Goal: Task Accomplishment & Management: Complete application form

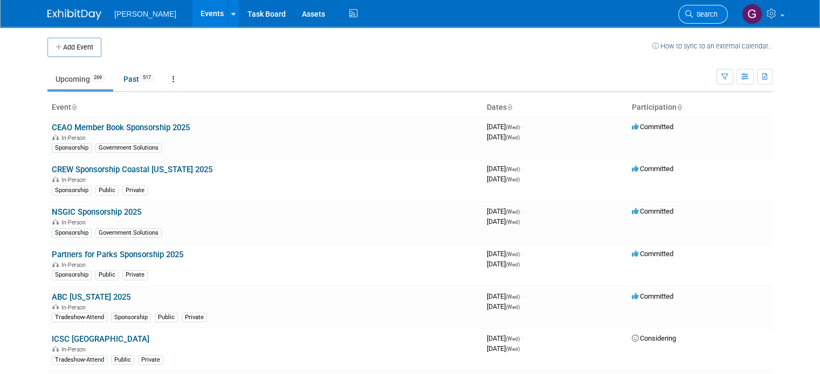
click at [717, 15] on span "Search" at bounding box center [704, 14] width 25 height 8
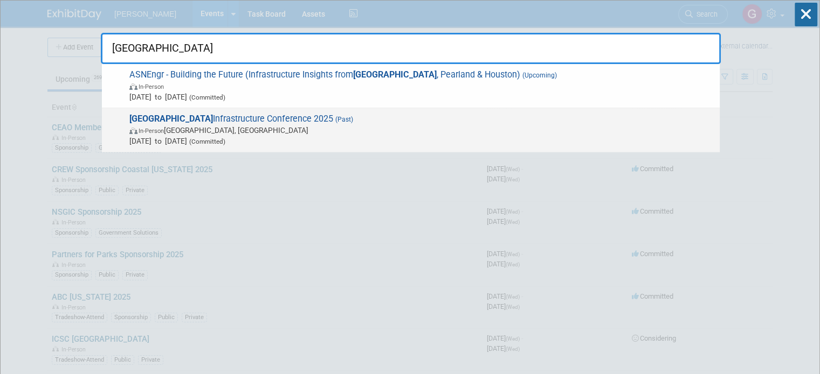
type input "Fort Bend"
click at [295, 131] on span "In-Person Richmond, TX" at bounding box center [421, 130] width 585 height 11
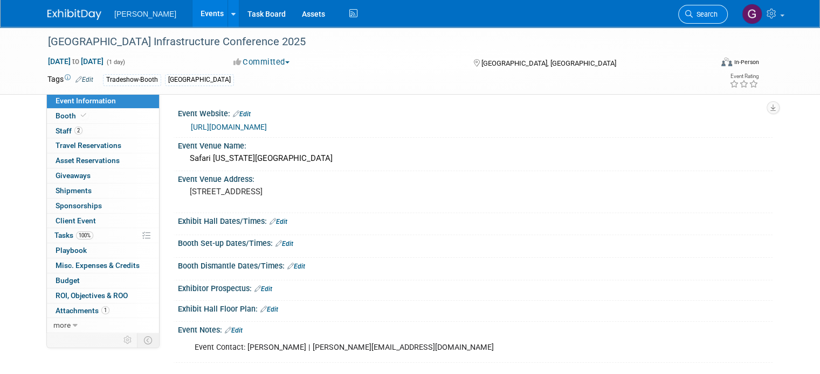
click at [717, 15] on span "Search" at bounding box center [704, 14] width 25 height 8
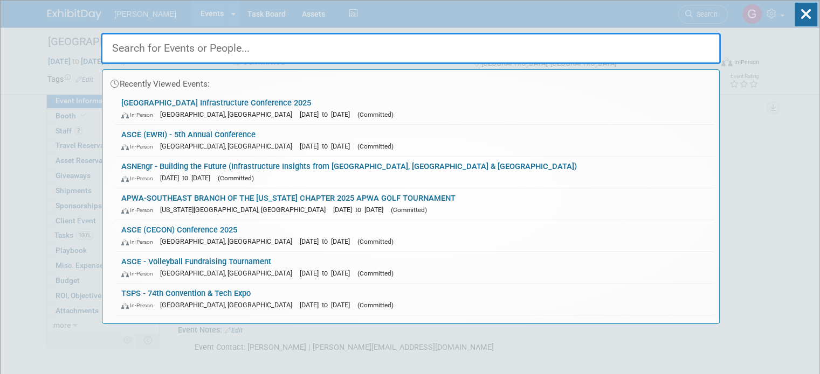
click at [438, 53] on input "text" at bounding box center [411, 48] width 620 height 31
click at [660, 14] on div "Recently Viewed Events: Fort Bend Infrastructure Conference 2025 In-Person Rich…" at bounding box center [411, 163] width 620 height 324
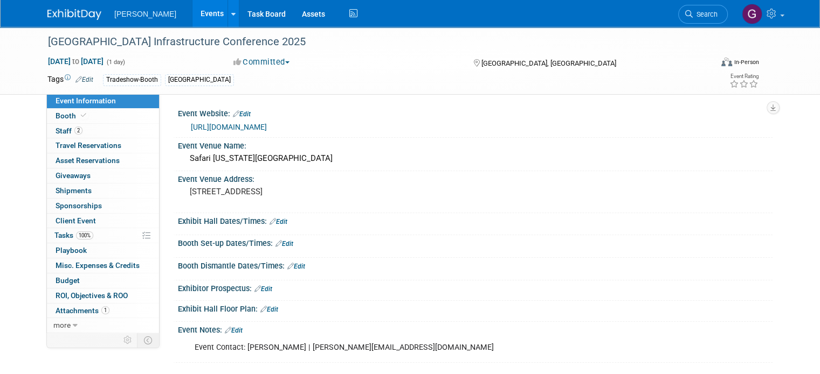
click at [49, 23] on div "Woolpert Events Add Event Bulk Upload Events Shareable Event Boards Recently Vi…" at bounding box center [409, 13] width 725 height 27
click at [52, 17] on img at bounding box center [74, 14] width 54 height 11
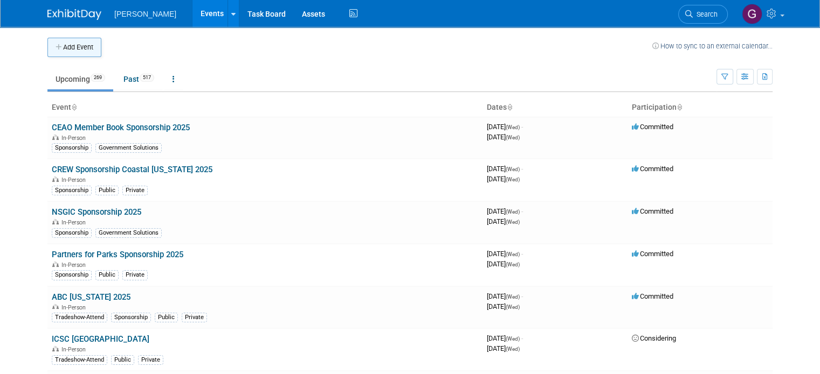
click at [55, 49] on icon "button" at bounding box center [59, 47] width 8 height 7
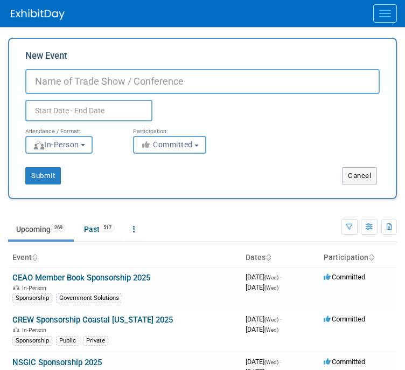
click at [180, 84] on input "New Event" at bounding box center [202, 81] width 355 height 25
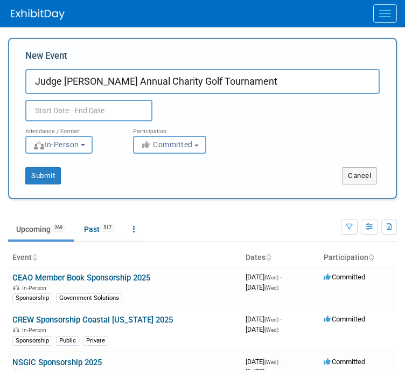
type input "Judge [PERSON_NAME] Annual Charity Golf Tournament"
click at [114, 110] on input "text" at bounding box center [88, 111] width 127 height 22
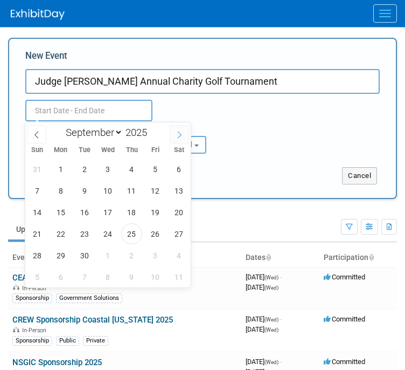
click at [178, 137] on icon at bounding box center [180, 135] width 8 height 8
select select "9"
click at [155, 216] on span "17" at bounding box center [155, 212] width 21 height 21
type input "Oct 17, 2025 to Oct 17, 2025"
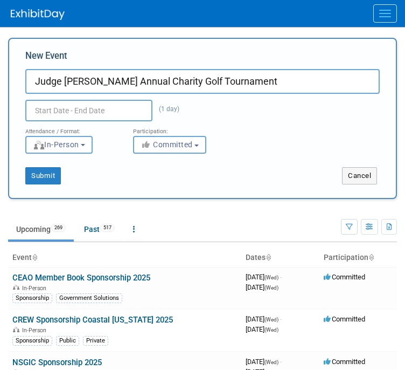
type input "Oct 17, 2025 to Oct 17, 2025"
click at [188, 112] on div "Oct 17, 2025 to Oct 17, 2025 (1 day)" at bounding box center [108, 109] width 183 height 19
click at [52, 176] on button "Submit" at bounding box center [43, 175] width 36 height 17
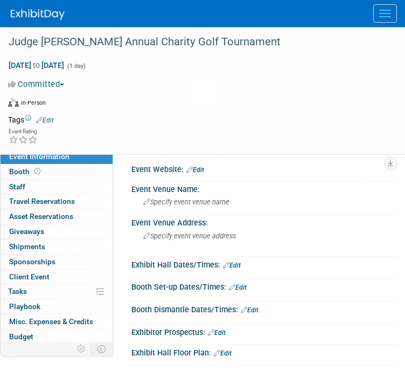
click at [47, 117] on link "Edit" at bounding box center [45, 120] width 18 height 8
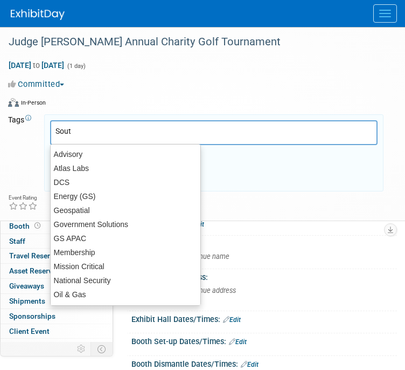
type input "South"
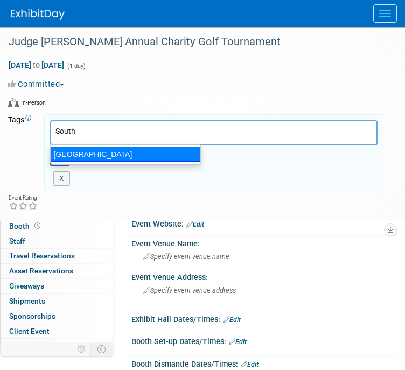
click at [77, 157] on div "[GEOGRAPHIC_DATA]" at bounding box center [125, 154] width 151 height 15
type input "[GEOGRAPHIC_DATA]"
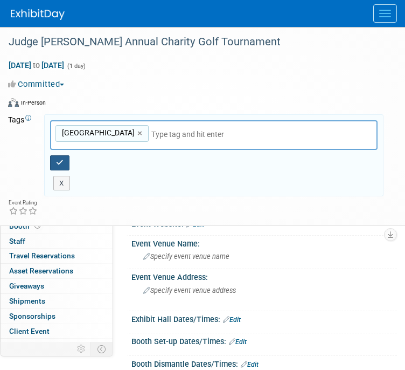
click at [64, 155] on button "button" at bounding box center [59, 162] width 19 height 15
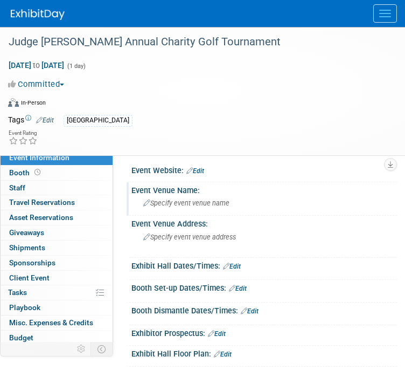
click at [228, 204] on span "Specify event venue name" at bounding box center [186, 203] width 86 height 8
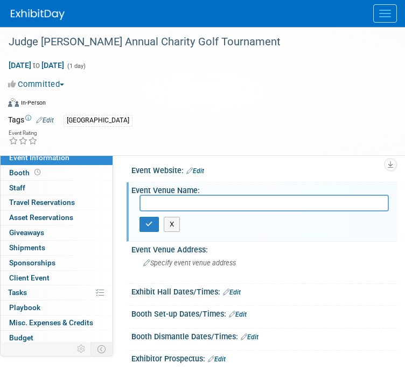
click at [298, 208] on input "text" at bounding box center [264, 203] width 249 height 17
type input "Legendary Oaks Golf Course"
click at [152, 221] on icon "button" at bounding box center [149, 223] width 8 height 7
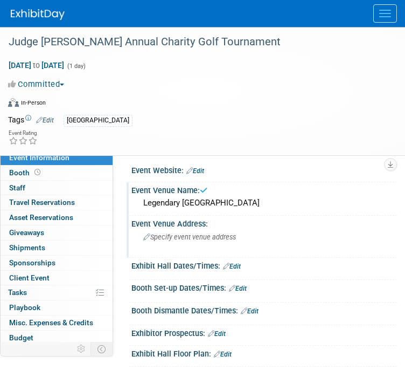
click at [158, 238] on span "Specify event venue address" at bounding box center [189, 237] width 93 height 8
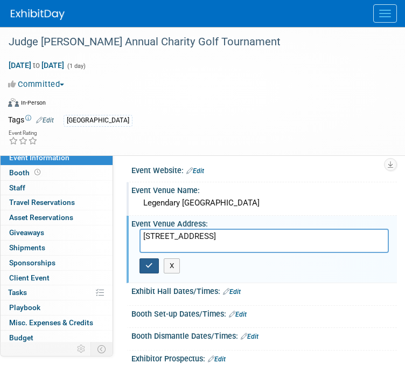
type textarea "43279 Urban Road Hempstead, TX 77445"
click at [154, 261] on button "button" at bounding box center [149, 265] width 19 height 15
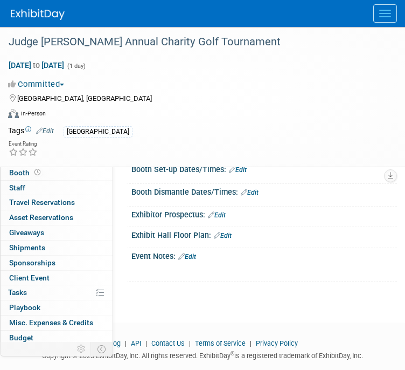
scroll to position [124, 0]
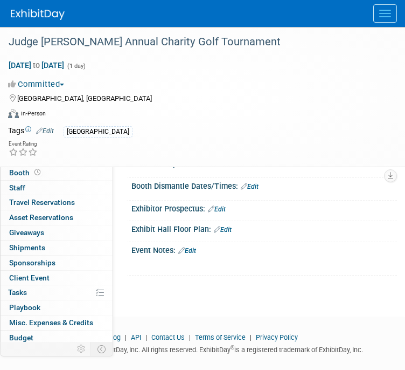
click at [174, 287] on div "Judge Trey Duhon's Annual Charity Golf Tournament Oct 17, 2025 to Oct 17, 2025 …" at bounding box center [202, 99] width 405 height 394
click at [194, 249] on link "Edit" at bounding box center [187, 251] width 18 height 8
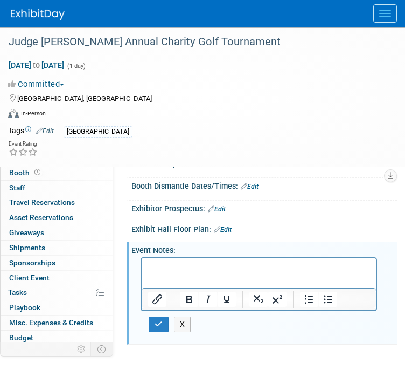
scroll to position [0, 0]
click at [223, 266] on p "We are" at bounding box center [259, 267] width 222 height 11
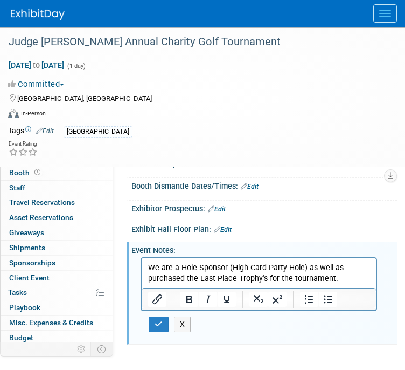
click at [266, 276] on p "We are a Hole Sponsor (High Card Party Hole) as well as purchased the Last Plac…" at bounding box center [259, 273] width 222 height 22
click at [237, 279] on p "We are a Hole Sponsor (High Card Party Hole) as well as purchased the Last Plac…" at bounding box center [259, 273] width 222 height 22
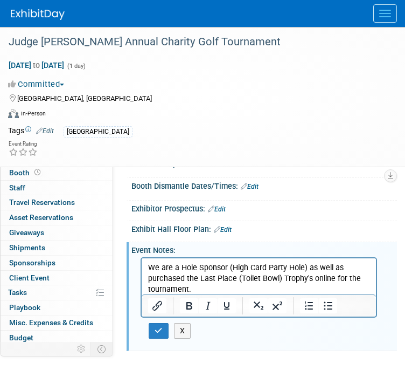
click at [362, 276] on p "We are a Hole Sponsor (High Card Party Hole) as well as purchased the Last Plac…" at bounding box center [259, 278] width 222 height 32
click at [163, 323] on button "button" at bounding box center [159, 331] width 20 height 16
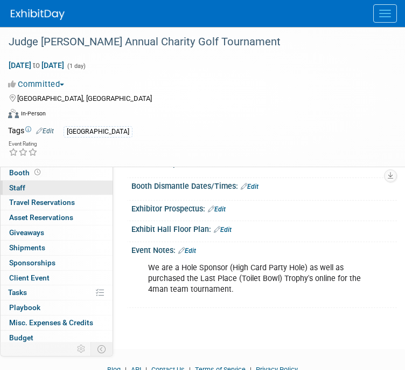
click at [75, 187] on link "0 Staff 0" at bounding box center [57, 188] width 112 height 15
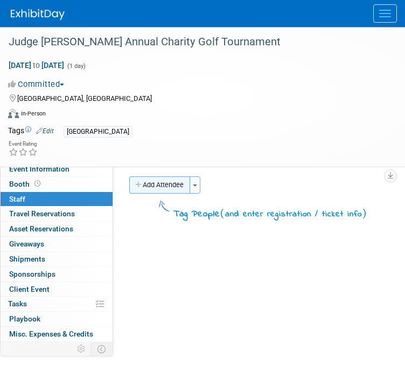
click at [168, 185] on button "Add Attendee" at bounding box center [159, 184] width 61 height 17
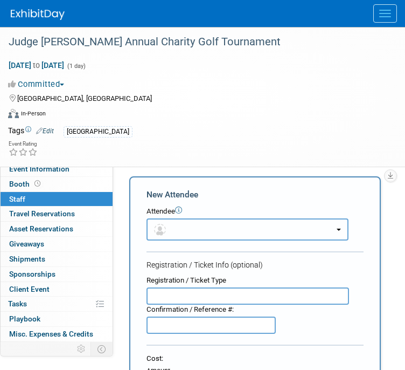
click at [183, 234] on button "button" at bounding box center [248, 229] width 202 height 22
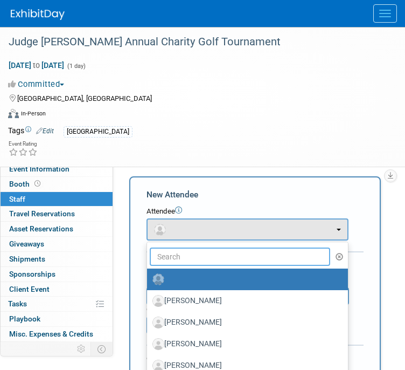
click at [190, 251] on input "text" at bounding box center [240, 256] width 181 height 18
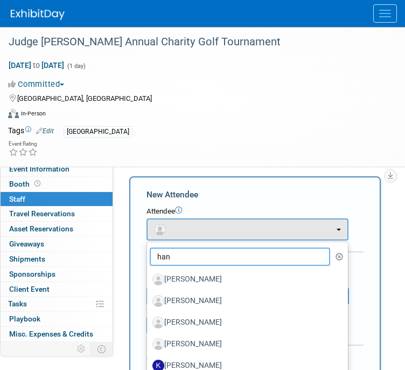
type input "han"
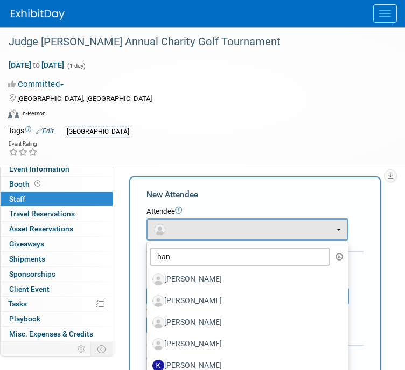
click at [204, 321] on label "[PERSON_NAME]" at bounding box center [244, 322] width 185 height 17
click at [149, 321] on input "[PERSON_NAME]" at bounding box center [145, 320] width 7 height 7
select select "fcd6a213-9c32-4b1a-9359-fcab66bffa6c"
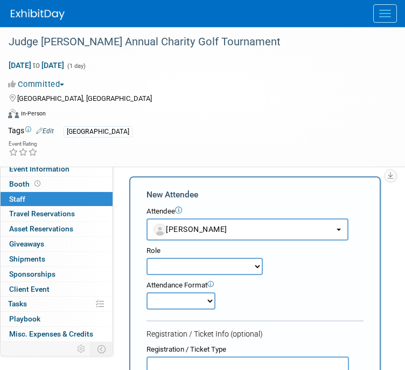
click at [209, 299] on select "Onsite Remote" at bounding box center [181, 300] width 69 height 17
select select "1"
click at [147, 292] on select "Onsite Remote" at bounding box center [181, 300] width 69 height 17
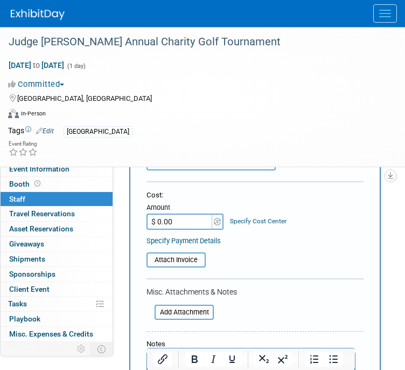
scroll to position [235, 0]
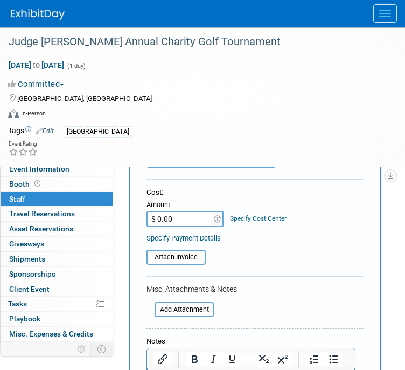
click at [188, 216] on input "$ 0.00" at bounding box center [180, 219] width 67 height 16
type input "$ 611.00"
click at [263, 239] on div "Specify Payment Details" at bounding box center [255, 237] width 217 height 11
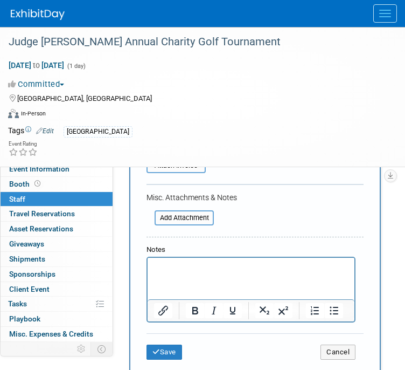
scroll to position [328, 0]
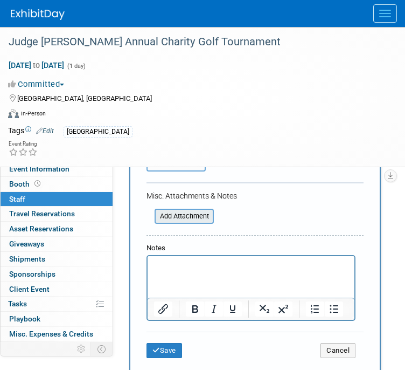
click at [203, 209] on div "Add Attachment" at bounding box center [184, 216] width 59 height 15
click at [201, 211] on input "file" at bounding box center [149, 216] width 128 height 13
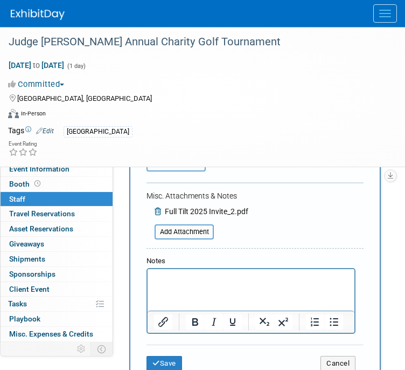
click at [181, 281] on p "Rich Text Area. Press ALT-0 for help." at bounding box center [251, 278] width 195 height 11
click at [324, 358] on button "Cancel" at bounding box center [338, 363] width 35 height 15
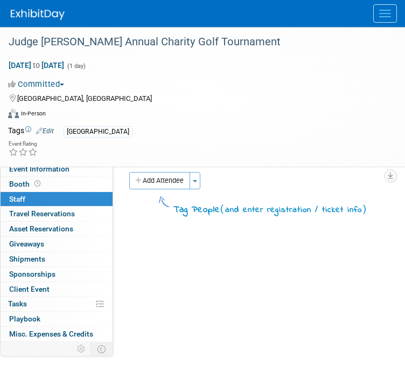
scroll to position [0, 0]
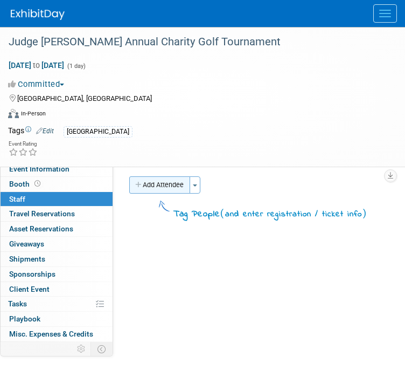
click at [163, 185] on button "Add Attendee" at bounding box center [159, 184] width 61 height 17
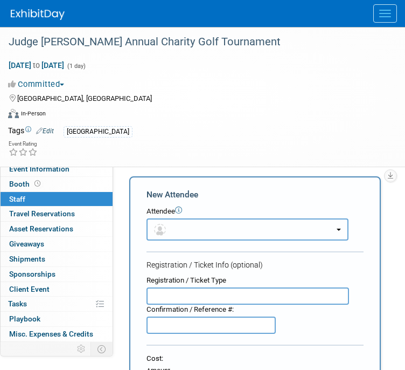
click at [197, 228] on button "button" at bounding box center [248, 229] width 202 height 22
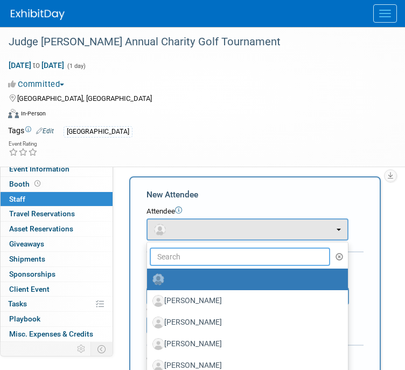
click at [205, 258] on input "text" at bounding box center [240, 256] width 181 height 18
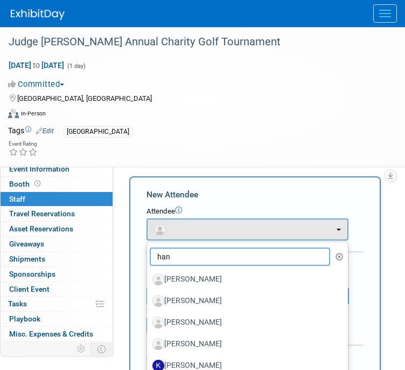
type input "han"
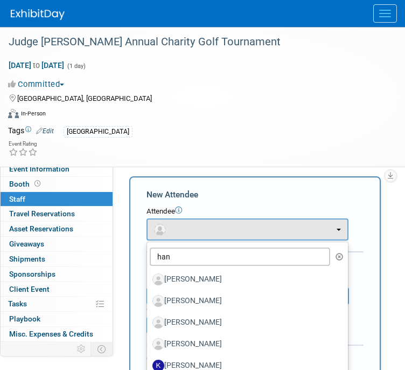
click at [202, 322] on label "[PERSON_NAME]" at bounding box center [244, 322] width 185 height 17
click at [149, 322] on input "[PERSON_NAME]" at bounding box center [145, 320] width 7 height 7
select select "fcd6a213-9c32-4b1a-9359-fcab66bffa6c"
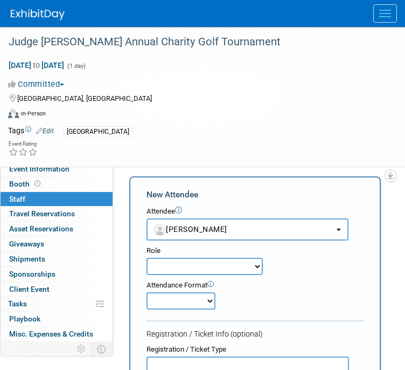
click at [241, 274] on div "Role Demonstrator Host Planner Presenter Sales Representative" at bounding box center [254, 274] width 233 height 69
click at [241, 269] on select "Demonstrator Host Planner Presenter Sales Representative Set-up/Dismantle Crew …" at bounding box center [205, 266] width 116 height 17
select select "3"
click at [147, 258] on select "Demonstrator Host Planner Presenter Sales Representative Set-up/Dismantle Crew …" at bounding box center [205, 266] width 116 height 17
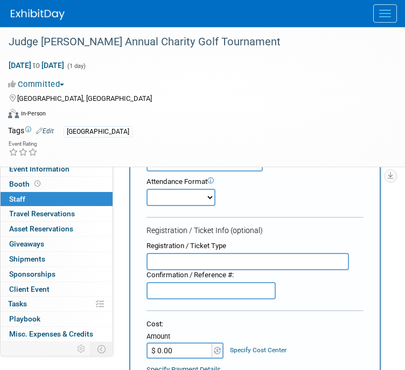
scroll to position [105, 0]
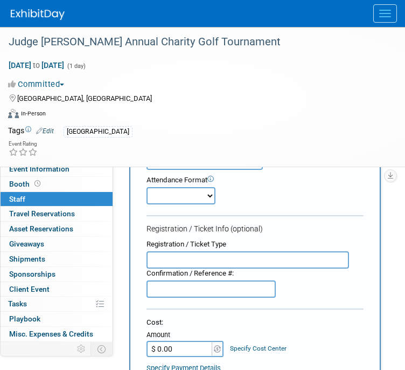
click at [205, 196] on select "Onsite Remote" at bounding box center [181, 195] width 69 height 17
select select "1"
click at [147, 187] on select "Onsite Remote" at bounding box center [181, 195] width 69 height 17
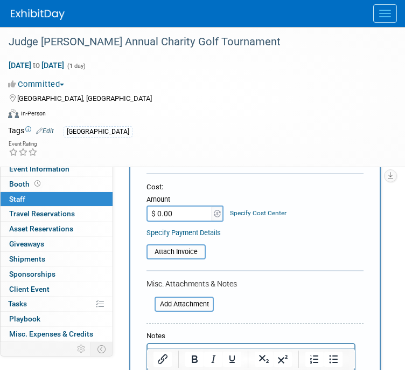
scroll to position [241, 0]
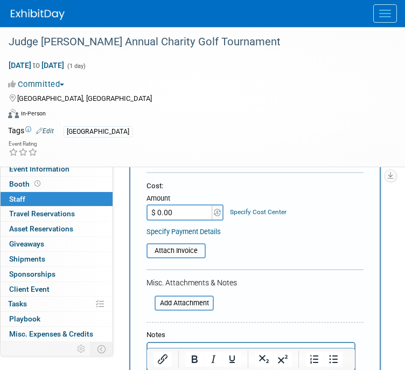
click at [182, 211] on input "$ 0.00" at bounding box center [180, 212] width 67 height 16
type input "$ 500.00"
click at [196, 249] on input "file" at bounding box center [141, 250] width 128 height 13
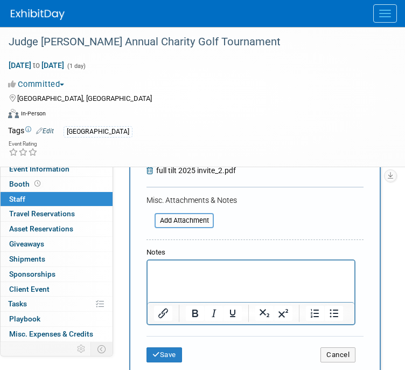
scroll to position [355, 0]
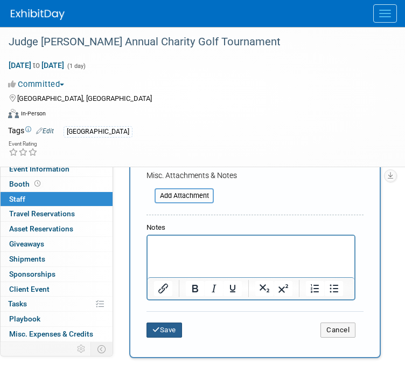
click at [155, 326] on icon "submit" at bounding box center [156, 329] width 8 height 7
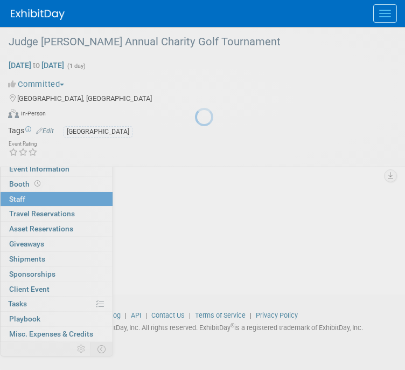
scroll to position [147, 0]
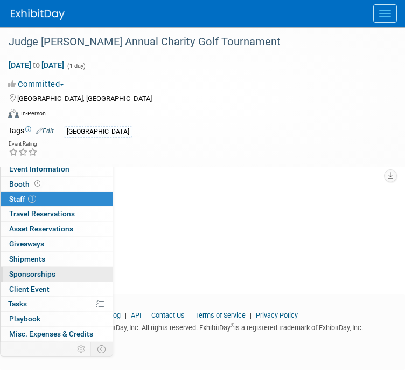
click at [69, 270] on link "0 Sponsorships 0" at bounding box center [57, 274] width 112 height 15
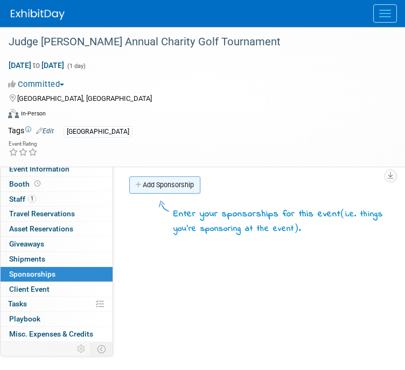
click at [147, 188] on link "Add Sponsorship" at bounding box center [164, 184] width 71 height 17
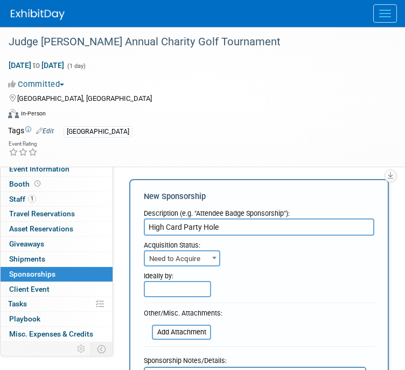
type input "High Card Party Hole"
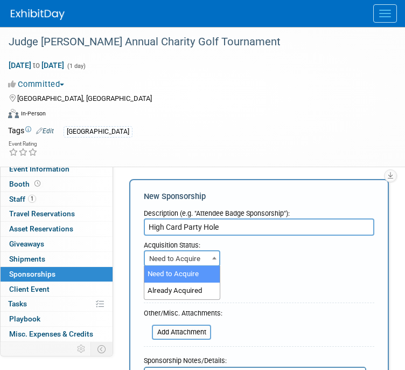
click at [200, 261] on span "Need to Acquire" at bounding box center [182, 258] width 74 height 15
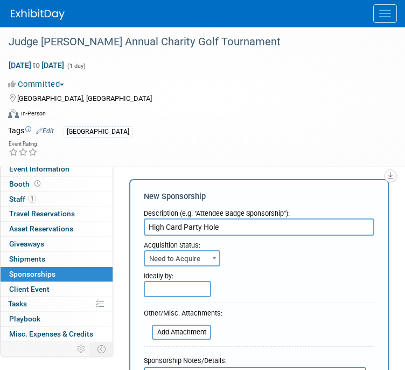
click at [200, 261] on span "Need to Acquire" at bounding box center [182, 258] width 74 height 15
click at [176, 289] on input "text" at bounding box center [177, 289] width 67 height 16
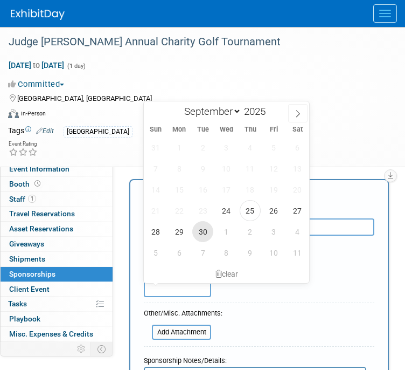
click at [204, 234] on span "30" at bounding box center [202, 231] width 21 height 21
type input "Sep 30, 2025"
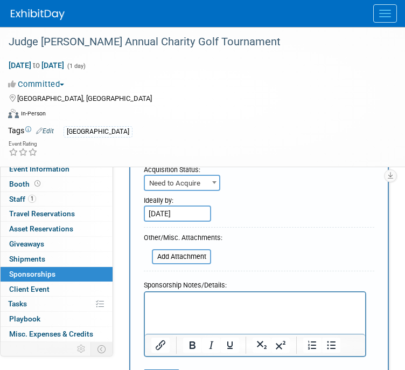
scroll to position [80, 0]
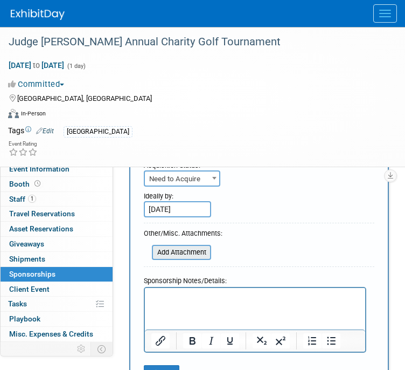
click at [196, 251] on input "file" at bounding box center [146, 252] width 128 height 13
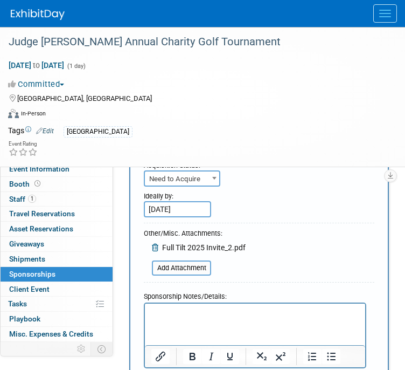
click at [166, 316] on p "Rich Text Area. Press ALT-0 for help." at bounding box center [255, 312] width 208 height 11
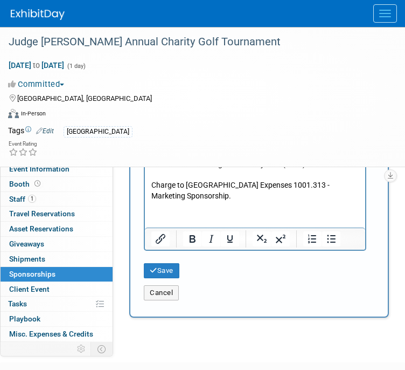
scroll to position [258, 0]
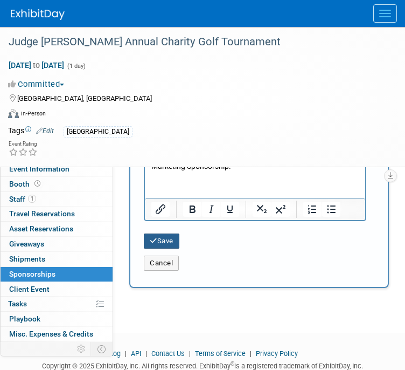
click at [157, 241] on button "Save" at bounding box center [162, 240] width 36 height 15
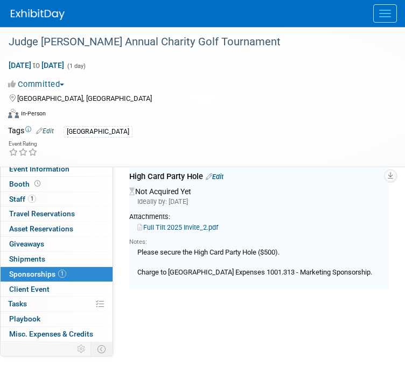
scroll to position [22, 0]
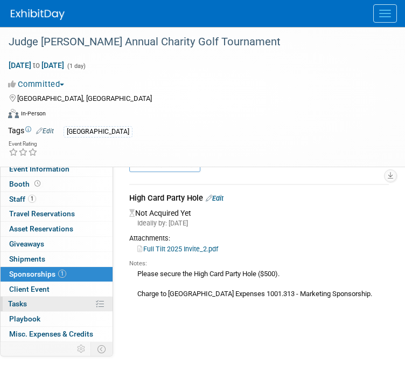
click at [73, 302] on link "0% Tasks 0%" at bounding box center [57, 303] width 112 height 15
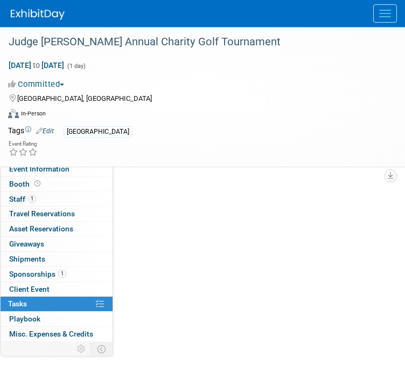
scroll to position [0, 0]
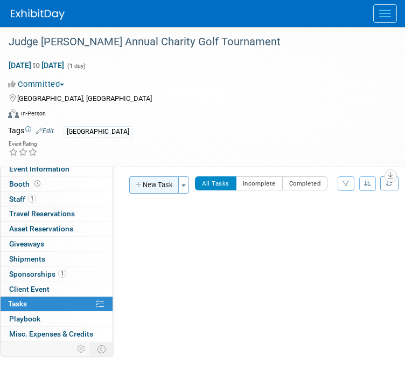
click at [162, 186] on button "New Task" at bounding box center [154, 184] width 50 height 17
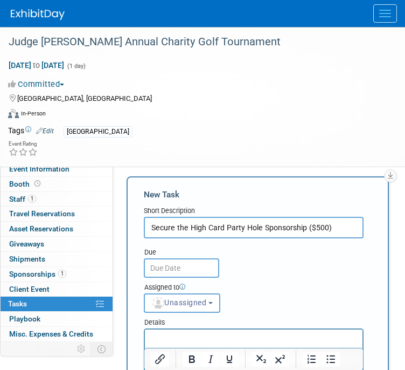
type input "Secure the High Card Party Hole Sponsorship ($500)"
click at [168, 262] on input "text" at bounding box center [181, 267] width 75 height 19
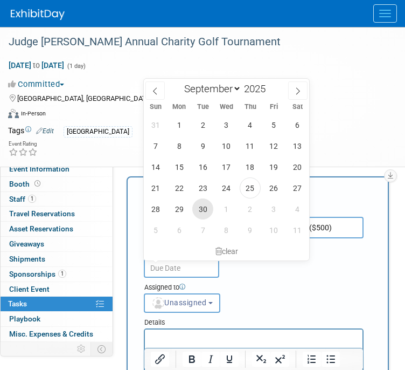
click at [198, 204] on span "30" at bounding box center [202, 208] width 21 height 21
type input "Sep 30, 2025"
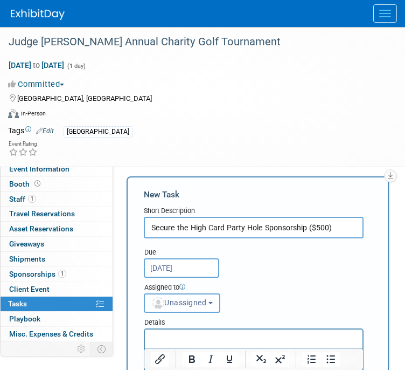
click at [198, 298] on span "Unassigned" at bounding box center [178, 302] width 55 height 9
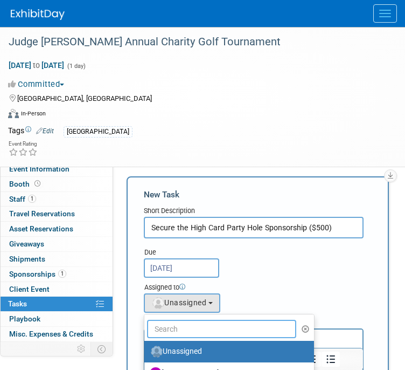
click at [197, 324] on input "text" at bounding box center [221, 329] width 149 height 18
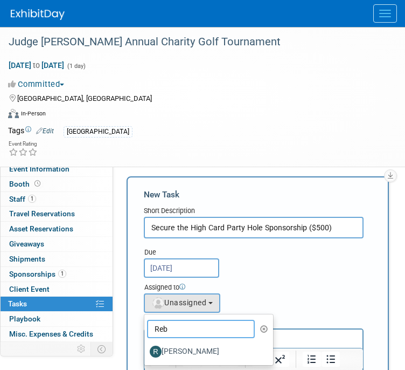
type input "Reb"
click at [192, 351] on label "[PERSON_NAME]" at bounding box center [206, 351] width 113 height 17
click at [146, 351] on input "[PERSON_NAME]" at bounding box center [142, 349] width 7 height 7
select select "844a177d-a181-44ff-a72a-5731d68e4351"
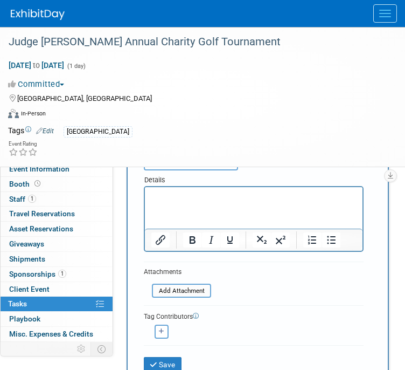
scroll to position [151, 0]
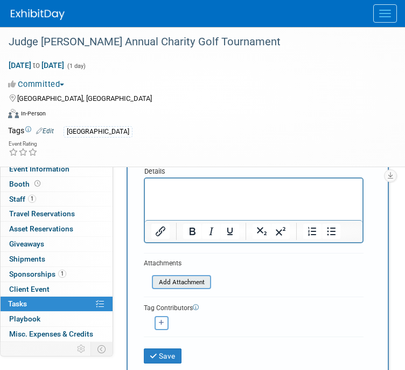
click at [182, 283] on input "file" at bounding box center [146, 282] width 128 height 12
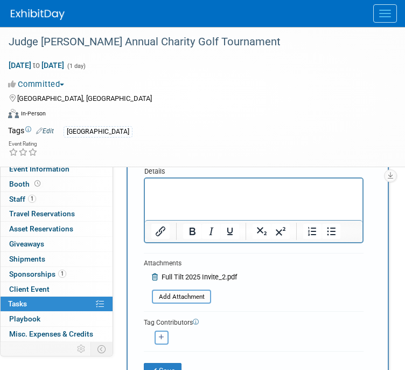
click at [160, 334] on icon "button" at bounding box center [161, 337] width 5 height 6
select select
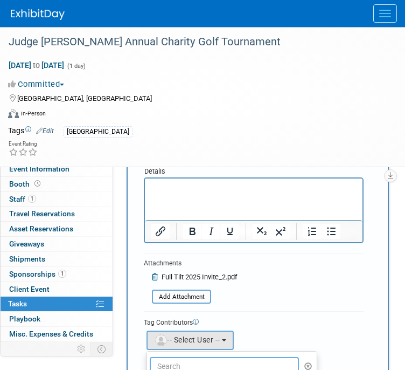
click at [175, 357] on input "text" at bounding box center [224, 366] width 149 height 18
type input "gen"
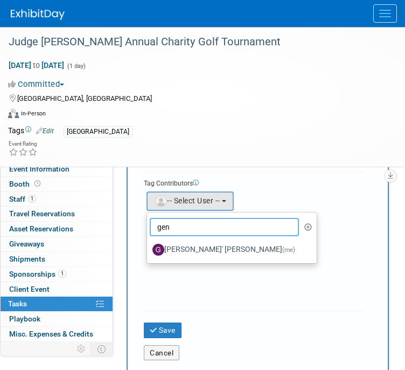
scroll to position [294, 0]
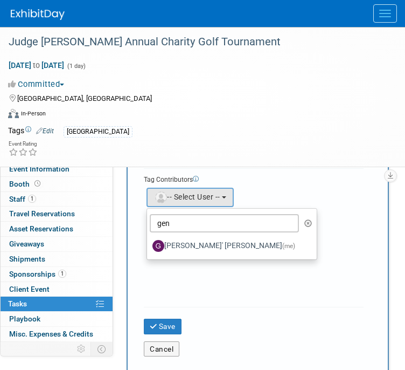
click at [216, 244] on label "Genee' Mengarelli (me)" at bounding box center [229, 245] width 154 height 17
click at [149, 244] on input "Genee' Mengarelli (me)" at bounding box center [145, 244] width 7 height 7
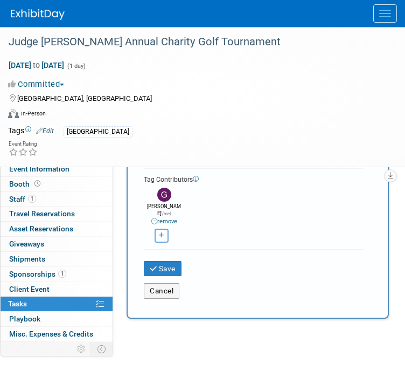
click at [166, 231] on button "button" at bounding box center [162, 235] width 14 height 14
select select
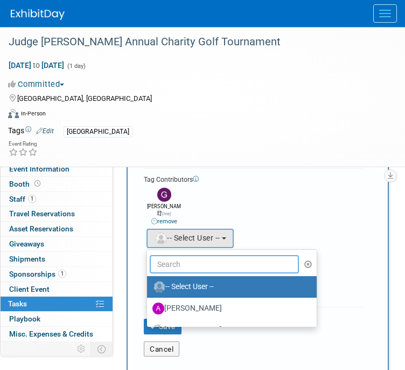
click at [184, 258] on input "text" at bounding box center [224, 264] width 149 height 18
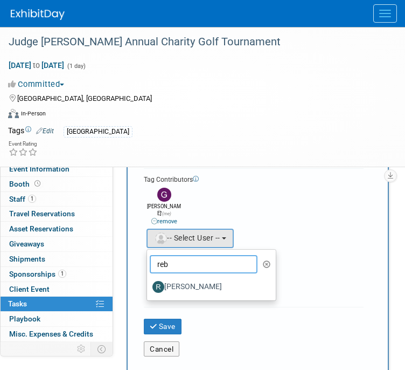
type input "reb"
click at [185, 278] on label "[PERSON_NAME]" at bounding box center [208, 286] width 113 height 17
click at [149, 282] on input "[PERSON_NAME]" at bounding box center [145, 285] width 7 height 7
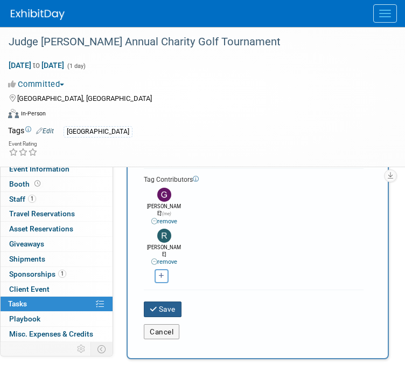
click at [176, 301] on button "Save" at bounding box center [163, 308] width 38 height 15
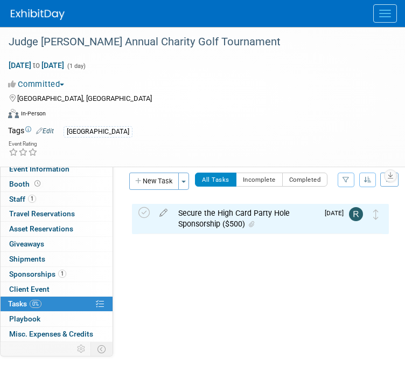
scroll to position [0, 0]
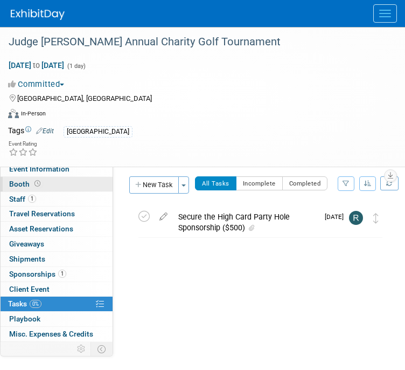
click at [71, 183] on link "Booth" at bounding box center [57, 184] width 112 height 15
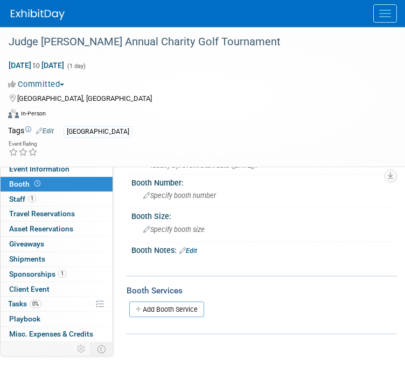
scroll to position [52, 0]
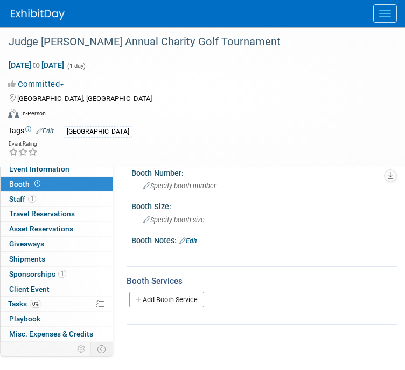
click at [193, 240] on link "Edit" at bounding box center [188, 241] width 18 height 8
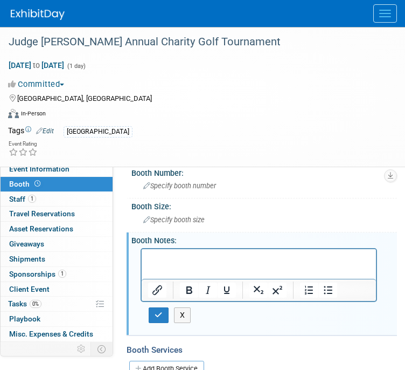
scroll to position [0, 0]
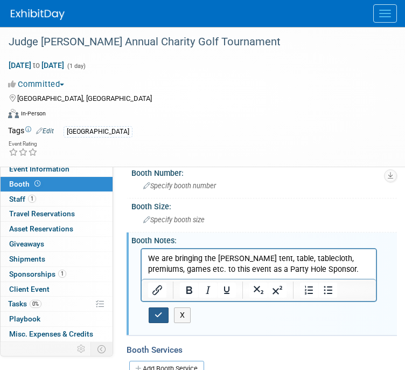
click at [161, 311] on icon "button" at bounding box center [159, 315] width 8 height 8
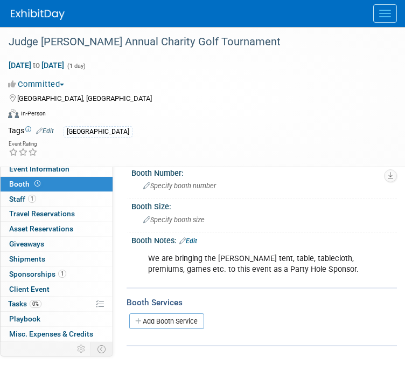
click at [197, 241] on link "Edit" at bounding box center [188, 241] width 18 height 8
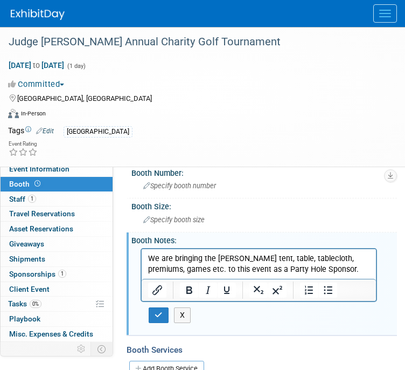
click at [330, 269] on p "We are bringing the Woolpert tent, table, tablecloth, premiums, games etc. to t…" at bounding box center [259, 264] width 222 height 22
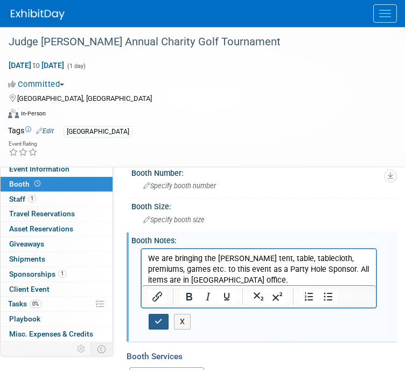
click at [158, 317] on icon "button" at bounding box center [159, 321] width 8 height 8
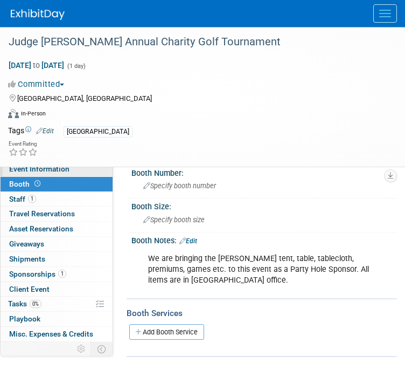
click at [91, 170] on link "Event Information" at bounding box center [57, 169] width 112 height 15
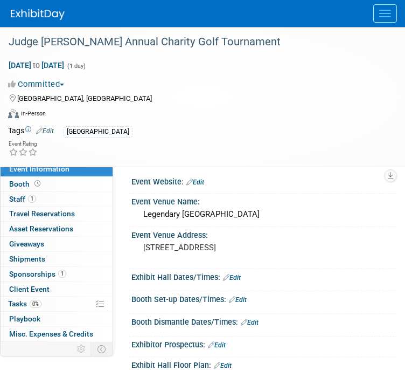
click at [244, 300] on link "Edit" at bounding box center [238, 300] width 18 height 8
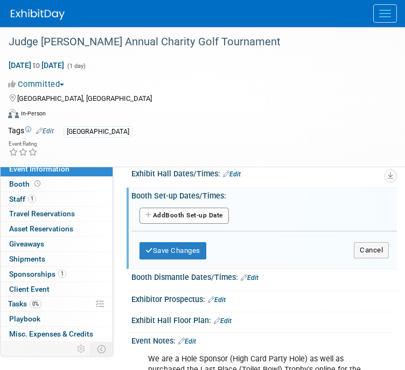
scroll to position [104, 0]
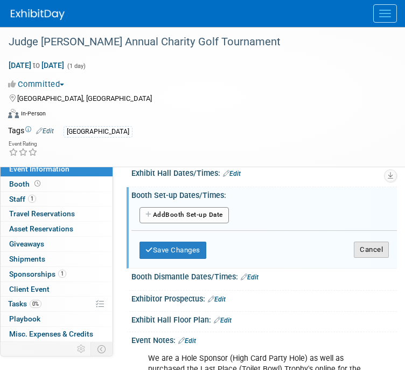
click at [377, 246] on button "Cancel" at bounding box center [371, 249] width 35 height 16
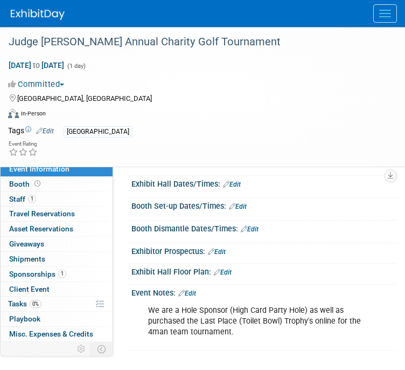
click at [233, 332] on div "We are a Hole Sponsor (High Card Party Hole) as well as purchased the Last Plac…" at bounding box center [259, 321] width 237 height 43
click at [258, 226] on link "Edit" at bounding box center [250, 229] width 18 height 8
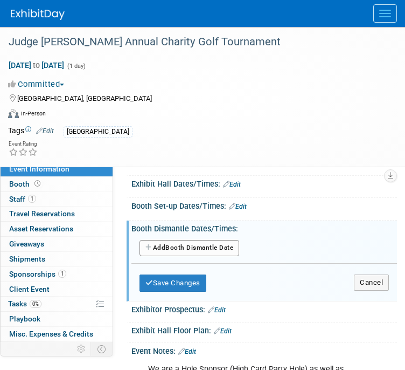
click at [206, 247] on button "Add Another Booth Dismantle Date" at bounding box center [190, 248] width 100 height 16
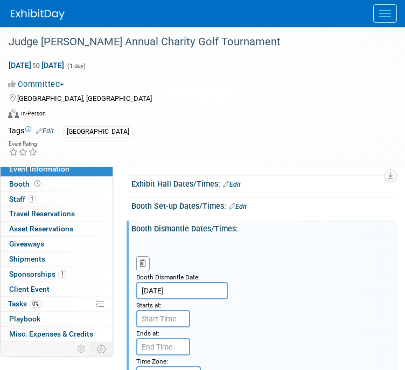
type input "7:00 AM"
click at [168, 316] on input "7:00 AM" at bounding box center [163, 318] width 54 height 17
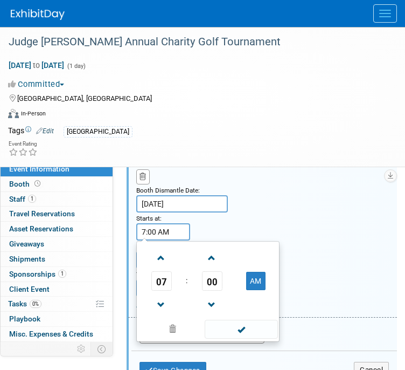
scroll to position [186, 0]
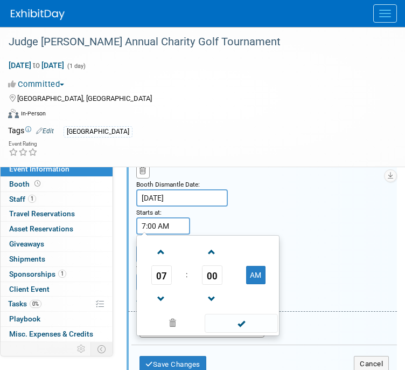
click at [303, 258] on div "Booth Dismantle Date: Oct 17, 2025 Starts at: 7:00 AM 07 : 00 AM 12 01 02 03 04…" at bounding box center [262, 227] width 269 height 165
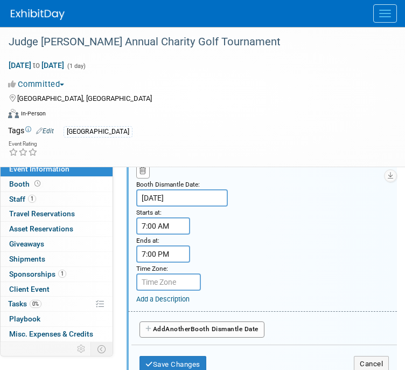
click at [178, 258] on input "7:00 PM" at bounding box center [163, 253] width 54 height 17
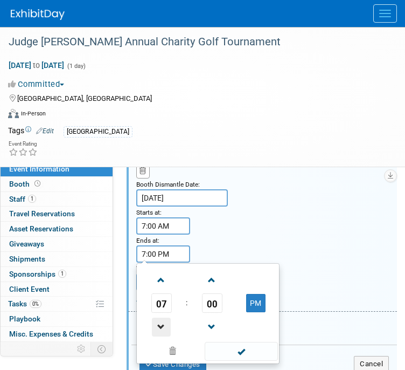
click at [159, 327] on span at bounding box center [161, 326] width 19 height 19
type input "3:00 PM"
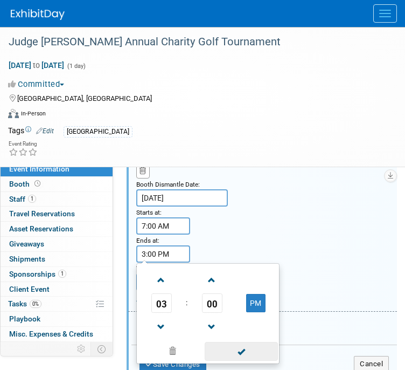
click at [234, 342] on span at bounding box center [241, 351] width 73 height 19
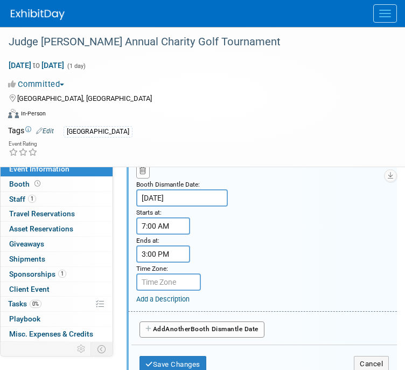
click at [195, 290] on div "Add a Description Description:" at bounding box center [266, 296] width 261 height 13
click at [180, 359] on button "Save Changes" at bounding box center [173, 364] width 67 height 17
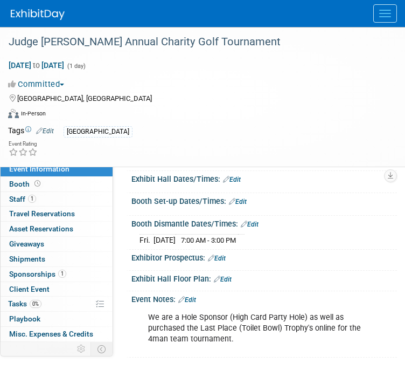
scroll to position [105, 0]
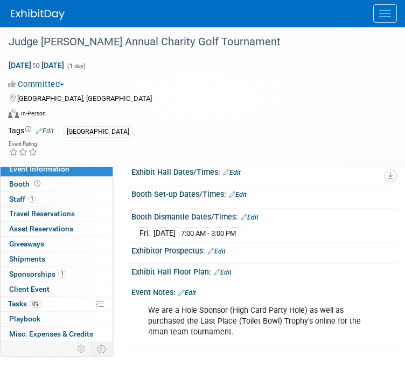
click at [196, 292] on link "Edit" at bounding box center [187, 293] width 18 height 8
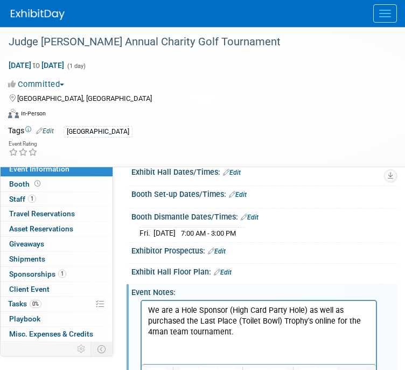
scroll to position [0, 0]
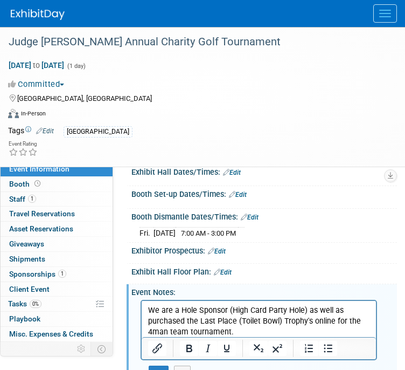
click at [308, 310] on p "We are a Hole Sponsor (High Card Party Hole) as well as purchased the Last Plac…" at bounding box center [259, 320] width 222 height 32
drag, startPoint x: 221, startPoint y: 321, endPoint x: 175, endPoint y: 320, distance: 46.3
click at [175, 320] on p "We are a Hole Sponsor (High Card Party Hole) for this event as well as purchase…" at bounding box center [259, 320] width 222 height 32
click at [358, 323] on p "We are a Hole Sponsor (High Card Party Hole) for this event as well as providin…" at bounding box center [259, 320] width 222 height 32
click at [234, 337] on div at bounding box center [259, 348] width 234 height 22
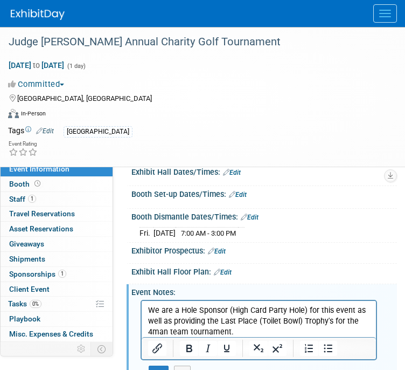
drag, startPoint x: 235, startPoint y: 330, endPoint x: 188, endPoint y: 328, distance: 46.9
click at [188, 328] on p "We are a Hole Sponsor (High Card Party Hole) for this event as well as providin…" at bounding box center [259, 320] width 222 height 32
click at [158, 369] on icon "button" at bounding box center [159, 373] width 8 height 8
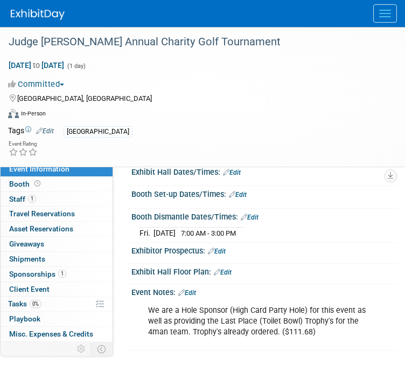
scroll to position [58, 0]
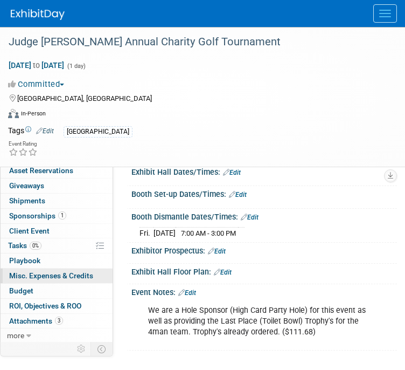
click at [77, 272] on span "Misc. Expenses & Credits 0" at bounding box center [51, 275] width 84 height 9
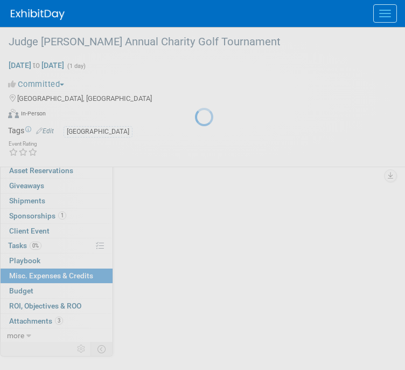
scroll to position [0, 0]
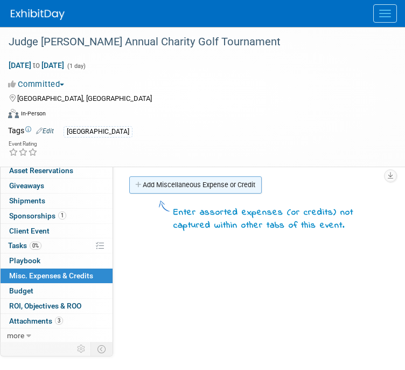
click at [216, 188] on link "Add Miscellaneous Expense or Credit" at bounding box center [195, 184] width 133 height 17
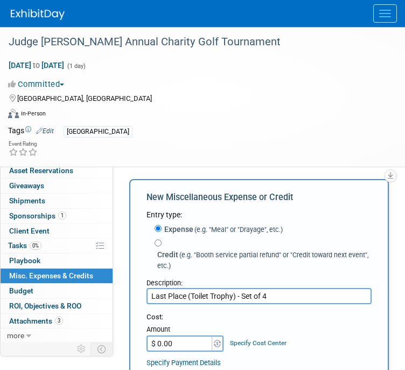
type input "Last Place (Toilet Trophy) - Set of 4"
type input "$ 111.68"
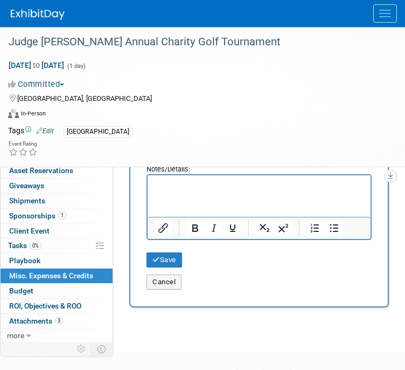
scroll to position [289, 0]
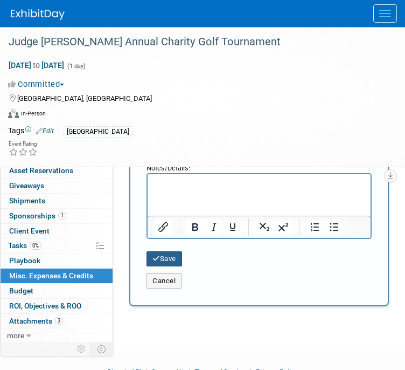
click at [168, 251] on button "Save" at bounding box center [165, 258] width 36 height 15
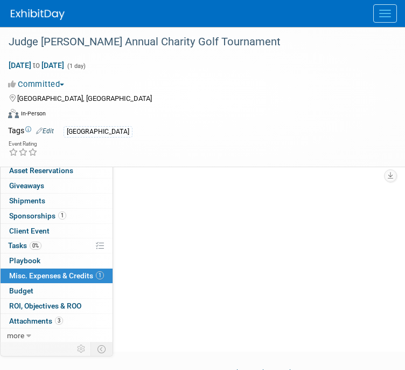
scroll to position [23, 0]
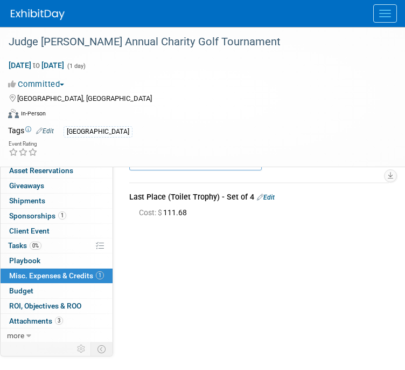
click at [269, 200] on link "Edit" at bounding box center [266, 197] width 18 height 8
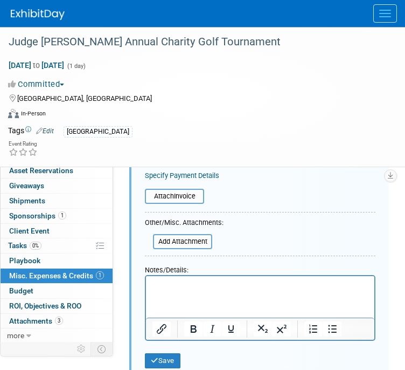
scroll to position [198, 0]
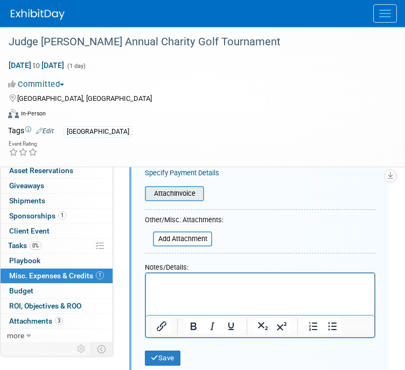
click at [175, 194] on input "file" at bounding box center [139, 193] width 128 height 13
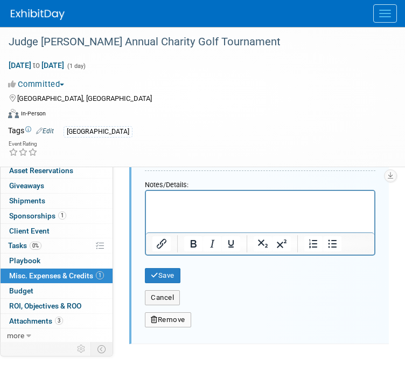
scroll to position [336, 0]
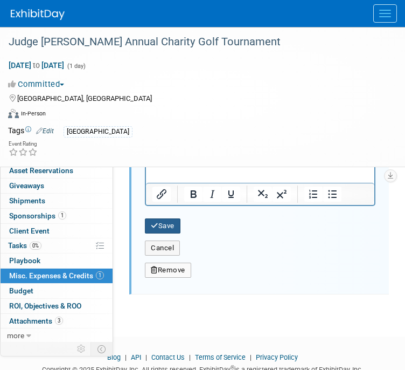
click at [174, 219] on button "Save" at bounding box center [163, 225] width 36 height 15
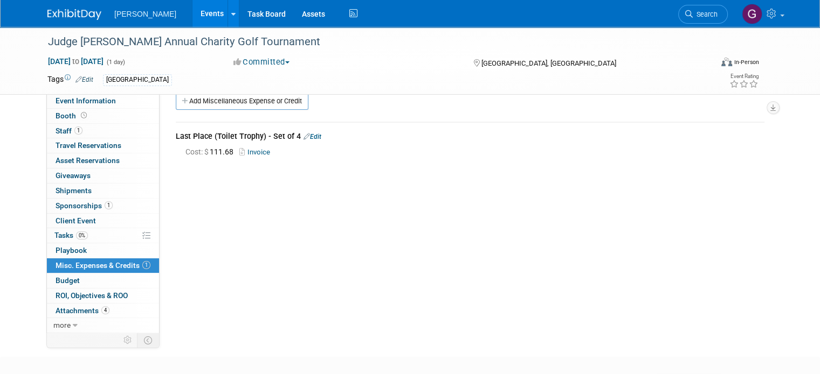
scroll to position [0, 0]
click at [97, 304] on link "4 Attachments 4" at bounding box center [103, 311] width 112 height 15
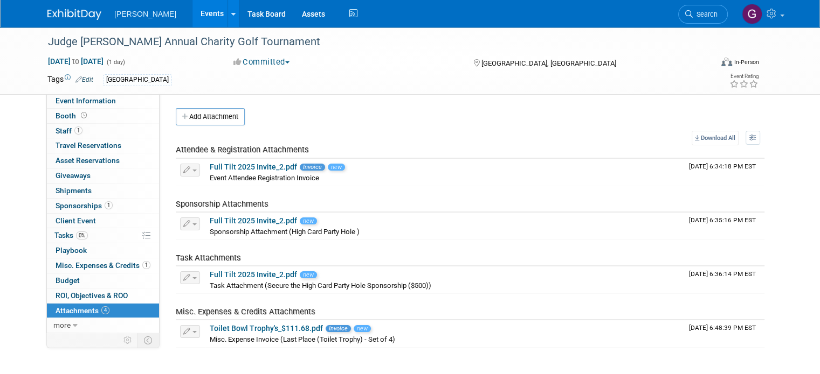
click at [69, 17] on img at bounding box center [74, 14] width 54 height 11
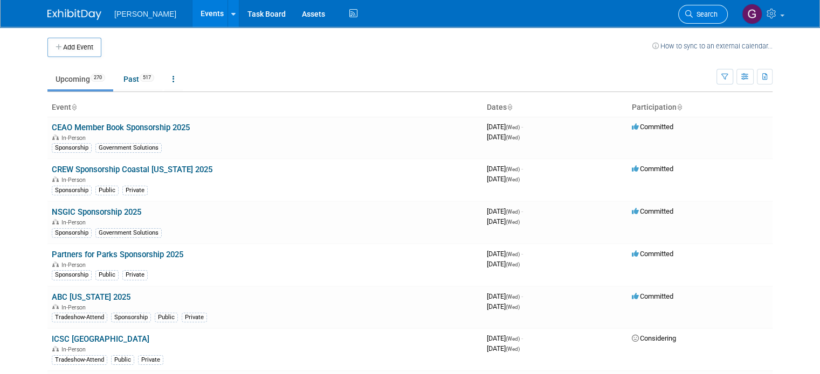
click at [711, 12] on span "Search" at bounding box center [704, 14] width 25 height 8
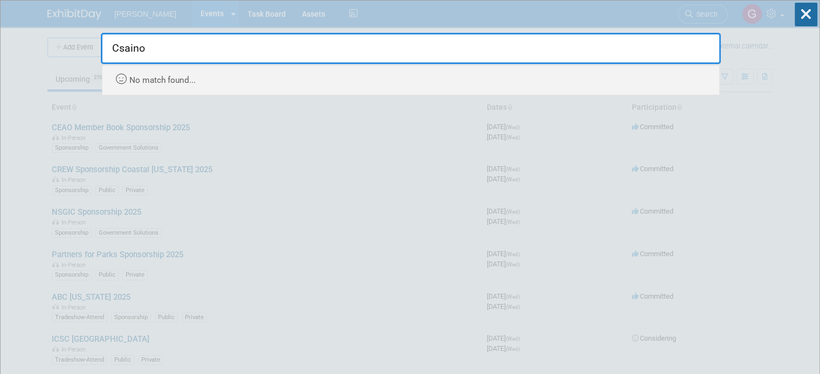
drag, startPoint x: 347, startPoint y: 35, endPoint x: 101, endPoint y: 51, distance: 246.2
click at [101, 51] on input "Csaino" at bounding box center [411, 48] width 620 height 31
type input "Casino"
drag, startPoint x: 166, startPoint y: 53, endPoint x: 53, endPoint y: 49, distance: 113.2
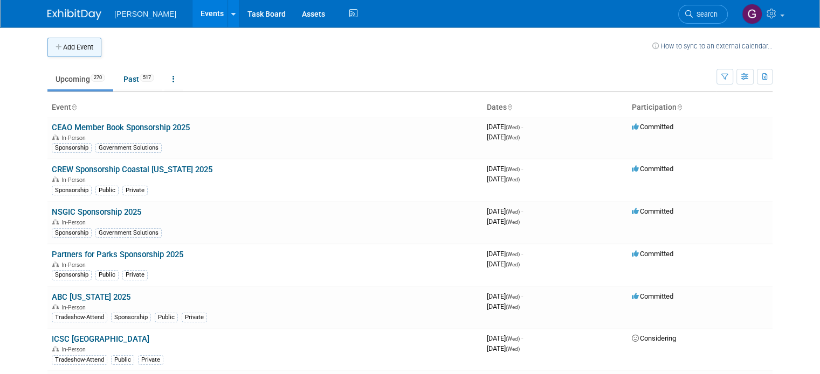
click at [54, 47] on button "Add Event" at bounding box center [74, 47] width 54 height 19
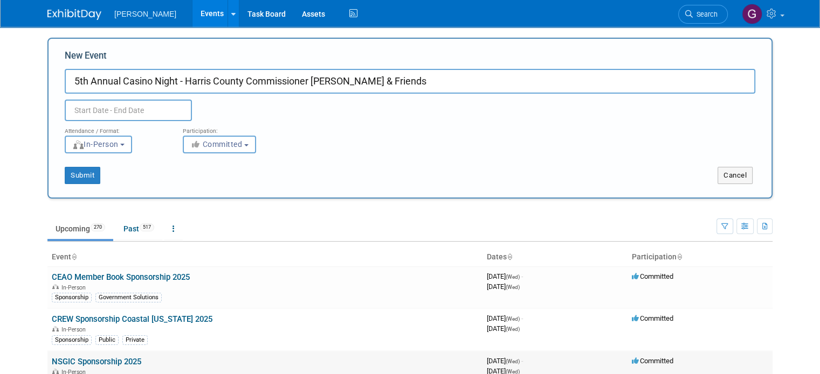
type input "5th Annual Casino Night - Harris County Commissioner [PERSON_NAME] & Friends"
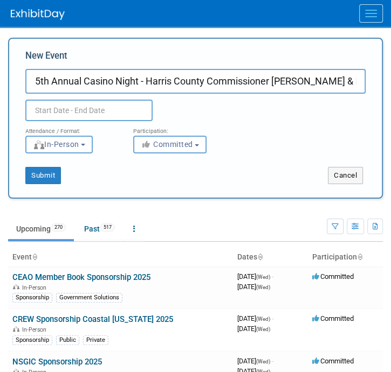
click at [95, 107] on input "text" at bounding box center [88, 111] width 127 height 22
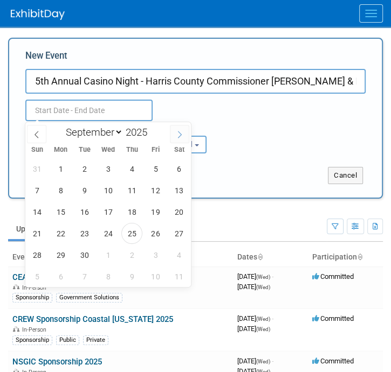
click at [178, 131] on icon at bounding box center [180, 135] width 8 height 8
select select "9"
click at [148, 231] on span "24" at bounding box center [155, 233] width 21 height 21
type input "[DATE] to [DATE]"
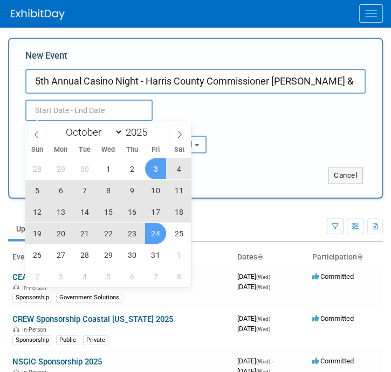
type input "[DATE] to [DATE]"
click at [175, 107] on div "[DATE] to [DATE]" at bounding box center [108, 109] width 183 height 19
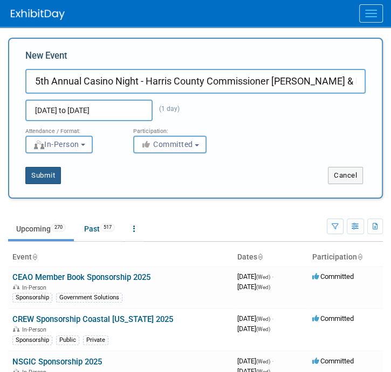
click at [53, 175] on button "Submit" at bounding box center [43, 175] width 36 height 17
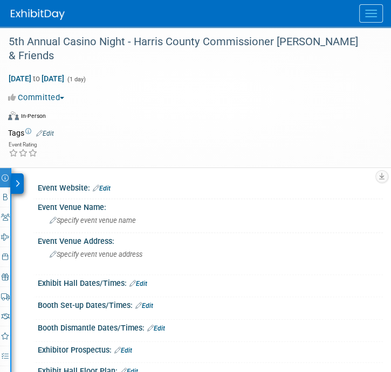
click at [52, 133] on link "Edit" at bounding box center [45, 134] width 18 height 8
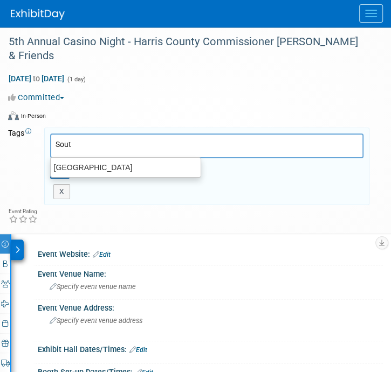
type input "South"
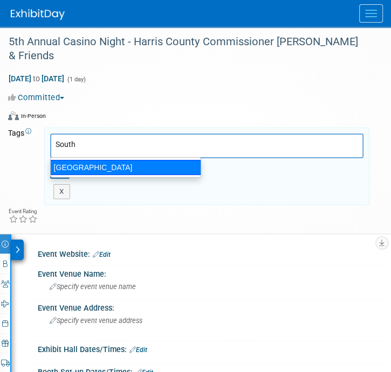
click at [89, 168] on div "[GEOGRAPHIC_DATA]" at bounding box center [125, 167] width 151 height 15
type input "[GEOGRAPHIC_DATA]"
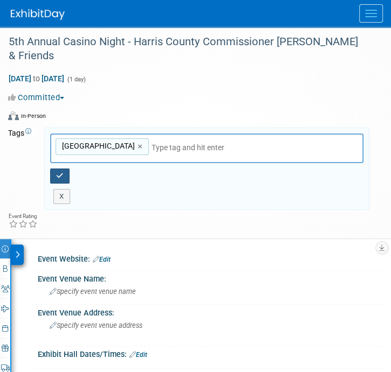
click at [56, 176] on icon "button" at bounding box center [60, 175] width 8 height 7
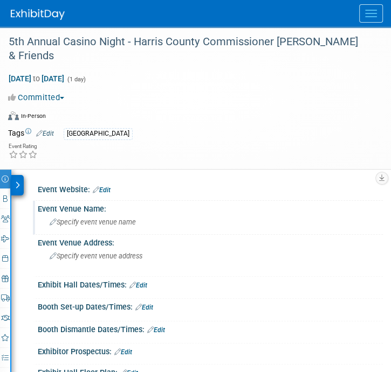
click at [109, 219] on span "Specify event venue name" at bounding box center [93, 222] width 86 height 8
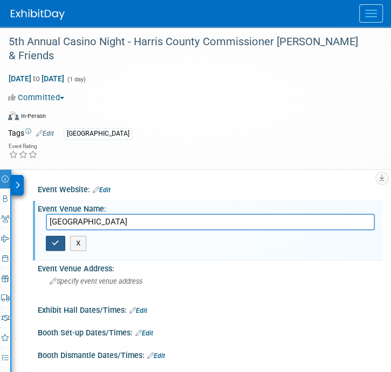
type input "[GEOGRAPHIC_DATA]"
click at [61, 241] on button "button" at bounding box center [55, 243] width 19 height 15
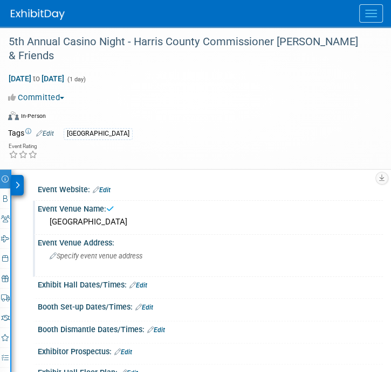
click at [75, 255] on span "Specify event venue address" at bounding box center [96, 256] width 93 height 8
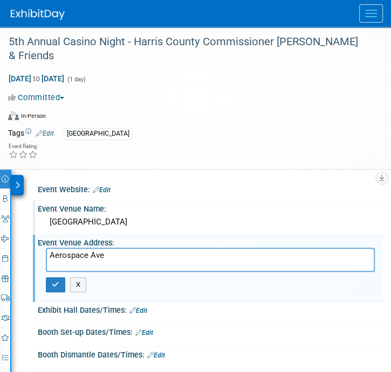
click at [52, 252] on textarea "Aerospace Ave" at bounding box center [210, 260] width 329 height 24
click at [137, 251] on textarea "[STREET_ADDRESS]" at bounding box center [210, 260] width 329 height 24
click at [131, 253] on textarea "[STREET_ADDRESS]" at bounding box center [210, 260] width 329 height 24
type textarea "[STREET_ADDRESS]"
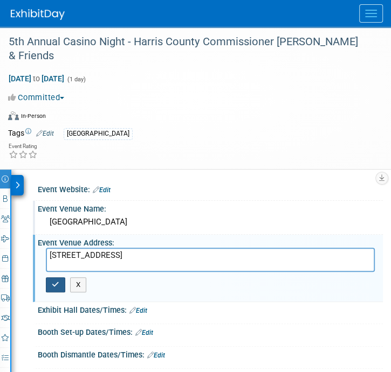
click at [59, 283] on button "button" at bounding box center [55, 284] width 19 height 15
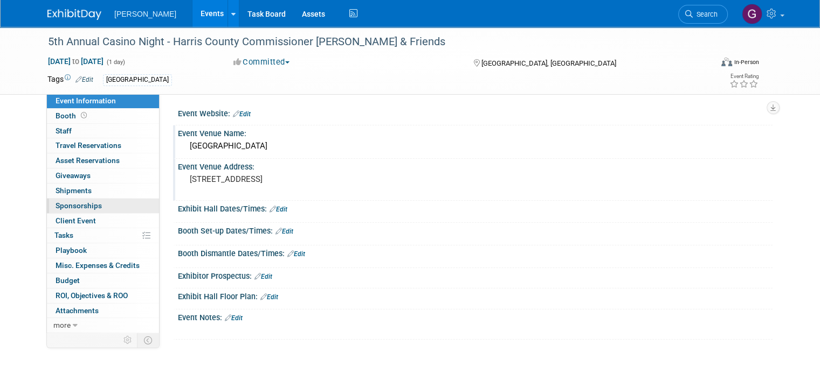
click at [92, 199] on link "0 Sponsorships 0" at bounding box center [103, 206] width 112 height 15
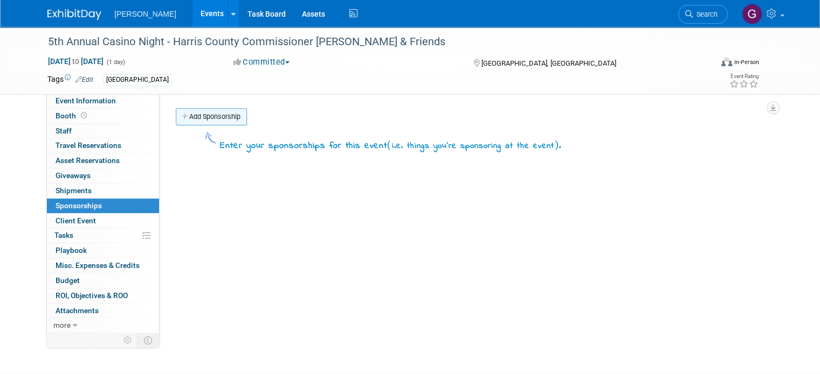
click at [223, 113] on link "Add Sponsorship" at bounding box center [211, 116] width 71 height 17
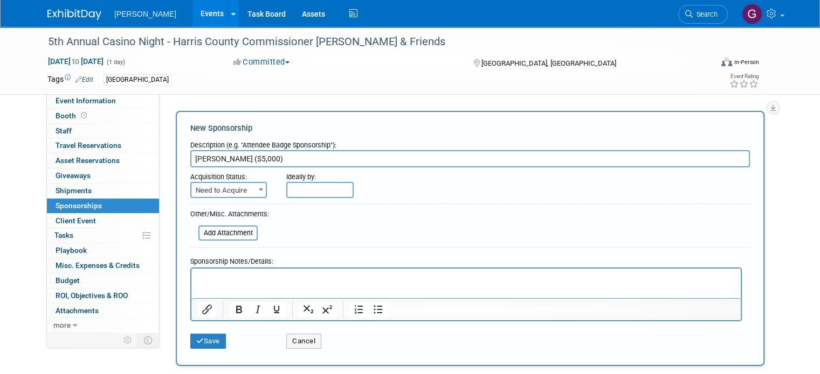
type input "Card Shark ($5,000)"
click at [291, 192] on input "text" at bounding box center [319, 190] width 67 height 16
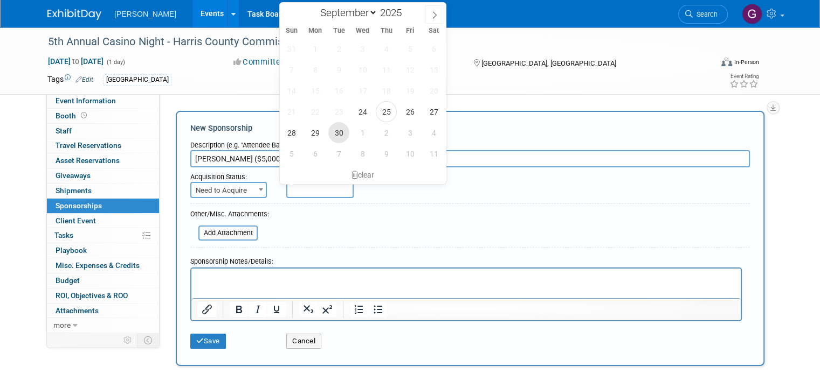
click at [341, 126] on span "30" at bounding box center [338, 132] width 21 height 21
type input "Sep 30, 2025"
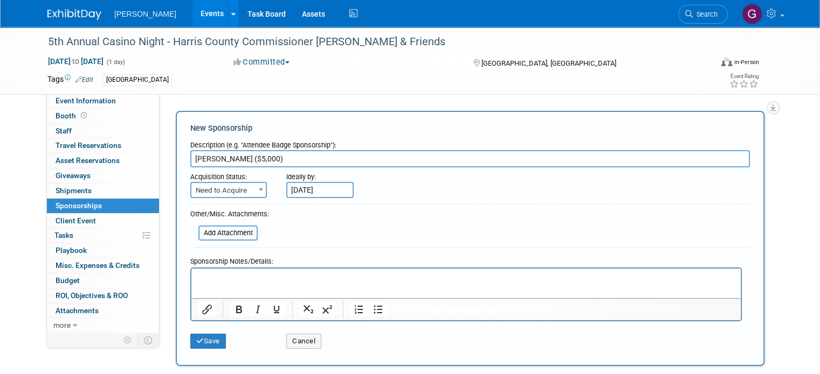
click at [239, 240] on div "Other/Misc. Attachments: Add Attachment" at bounding box center [229, 225] width 79 height 33
click at [237, 234] on input "file" at bounding box center [192, 233] width 128 height 13
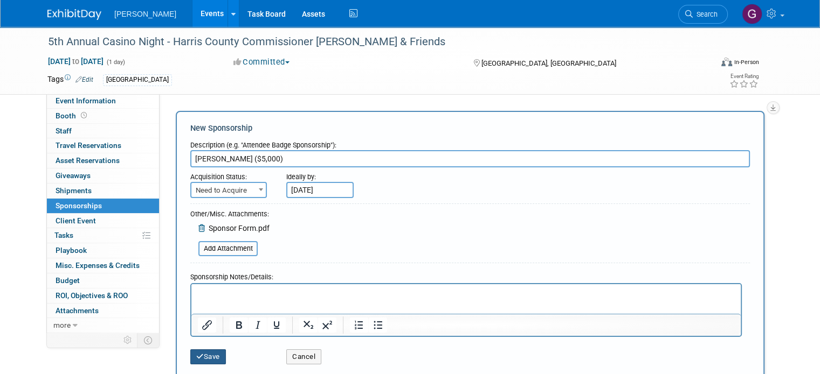
click at [199, 360] on button "Save" at bounding box center [208, 357] width 36 height 15
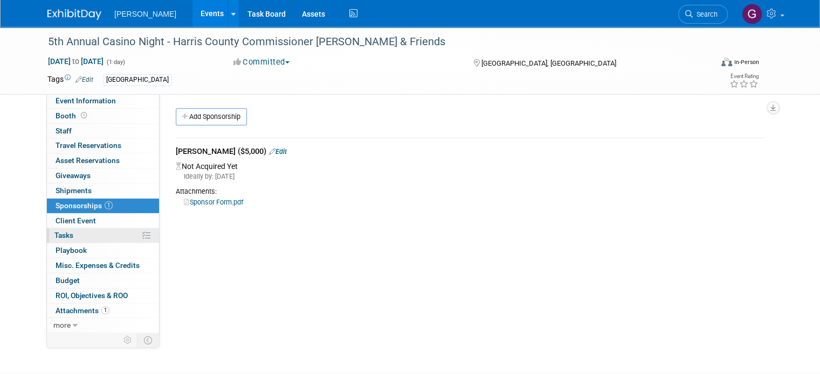
click at [123, 236] on link "0% Tasks 0%" at bounding box center [103, 235] width 112 height 15
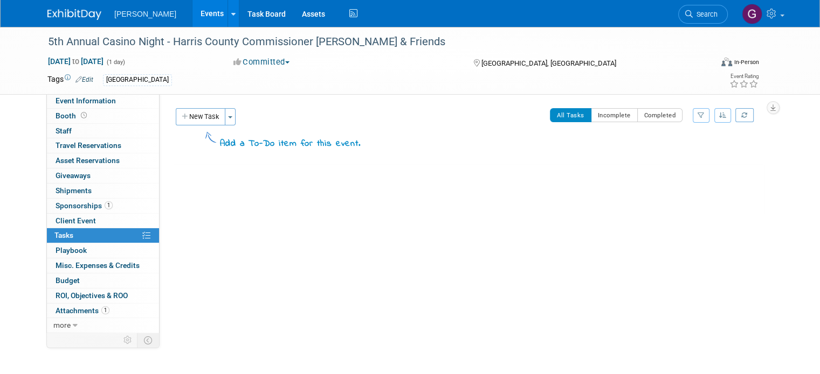
click at [200, 107] on div "Event Website: Edit Event Venue Name: Lone Star Flight Museum Event Venue Addre…" at bounding box center [465, 213] width 613 height 238
click at [200, 114] on button "New Task" at bounding box center [201, 116] width 50 height 17
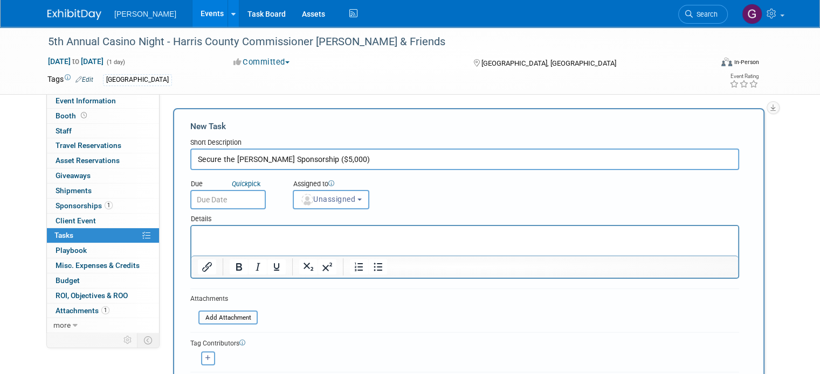
type input "Secure the Card Shark Sponsorship ($5,000)"
click at [224, 199] on input "text" at bounding box center [227, 199] width 75 height 19
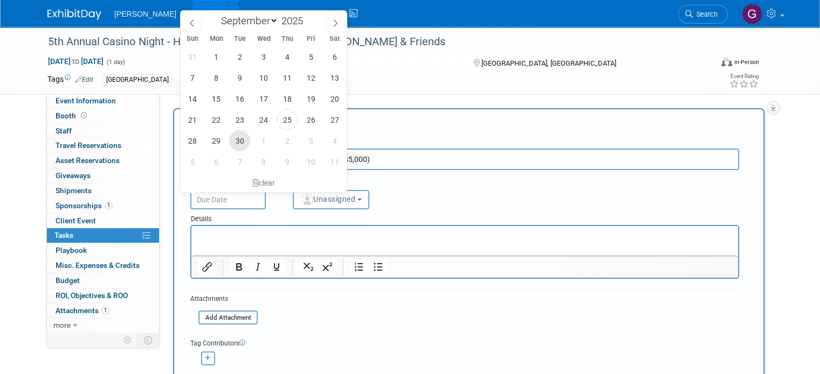
click at [242, 140] on span "30" at bounding box center [239, 140] width 21 height 21
type input "Sep 30, 2025"
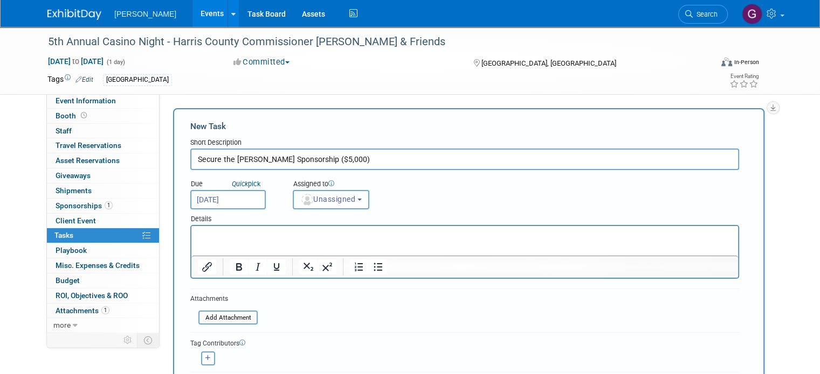
click at [301, 198] on img "button" at bounding box center [307, 200] width 12 height 12
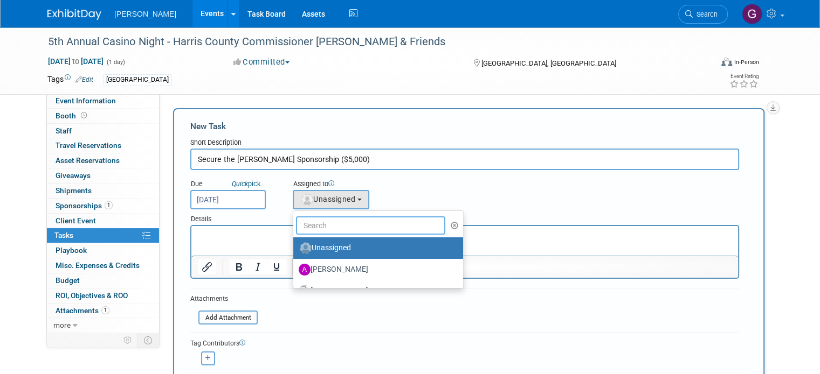
click at [305, 230] on input "text" at bounding box center [370, 226] width 149 height 18
type input "reb"
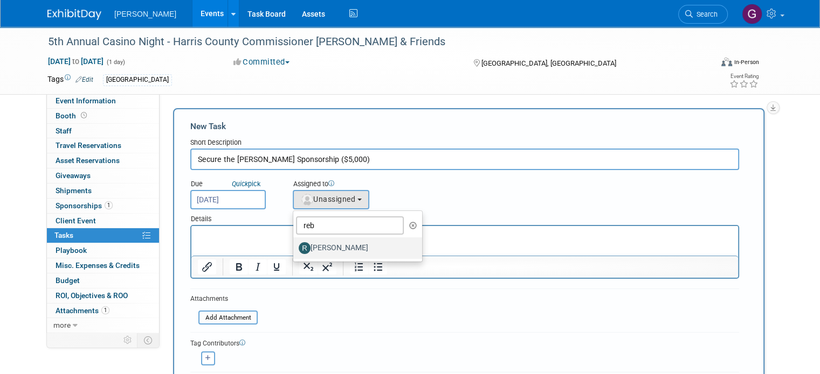
click at [304, 243] on label "[PERSON_NAME]" at bounding box center [355, 248] width 113 height 17
click at [295, 244] on input "[PERSON_NAME]" at bounding box center [291, 247] width 7 height 7
select select "844a177d-a181-44ff-a72a-5731d68e4351"
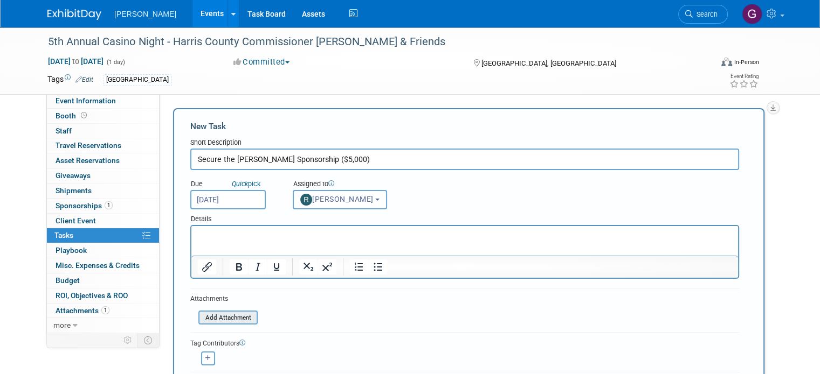
click at [231, 314] on input "file" at bounding box center [192, 318] width 128 height 12
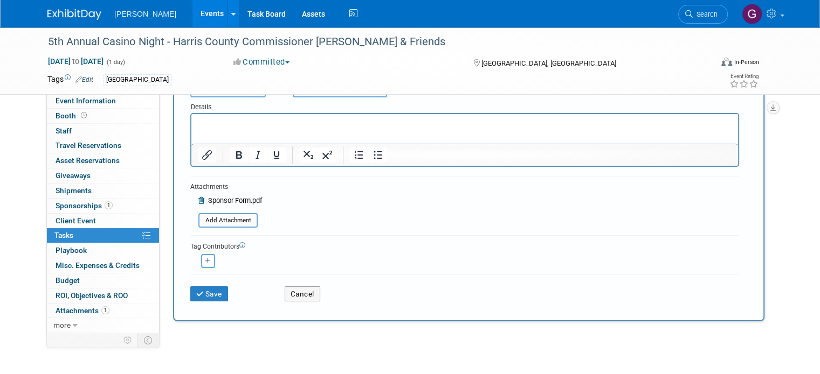
scroll to position [113, 0]
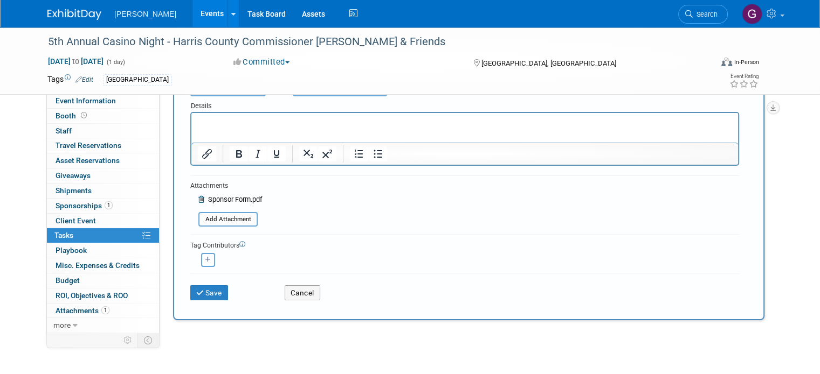
click at [205, 257] on icon "button" at bounding box center [207, 260] width 5 height 6
select select
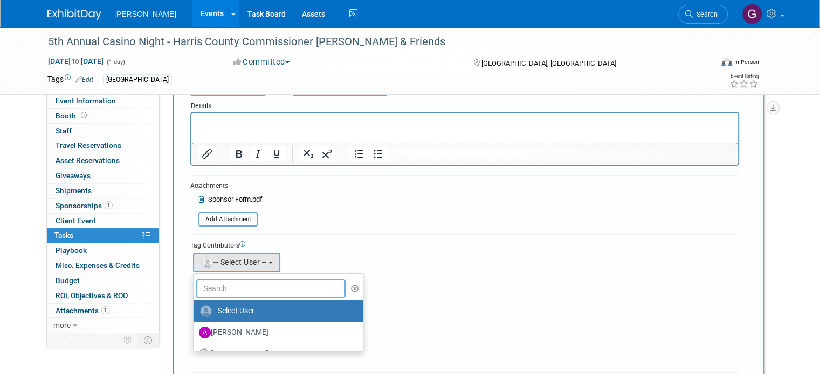
click at [206, 280] on input "text" at bounding box center [270, 289] width 149 height 18
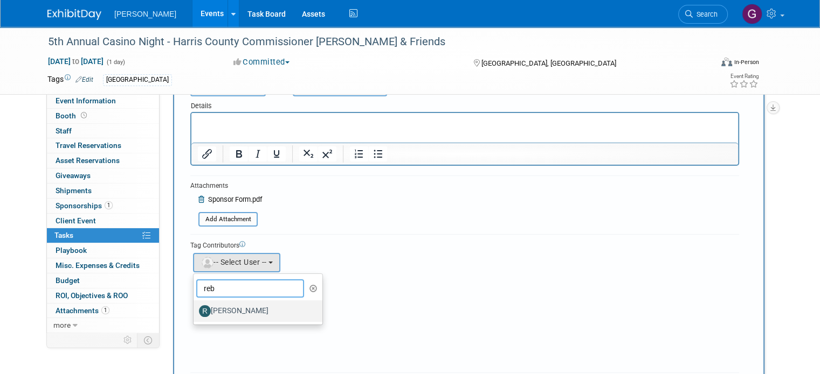
type input "reb"
click at [213, 311] on label "[PERSON_NAME]" at bounding box center [255, 311] width 113 height 17
click at [195, 311] on input "[PERSON_NAME]" at bounding box center [191, 310] width 7 height 7
select select "844a177d-a181-44ff-a72a-5731d68e4351"
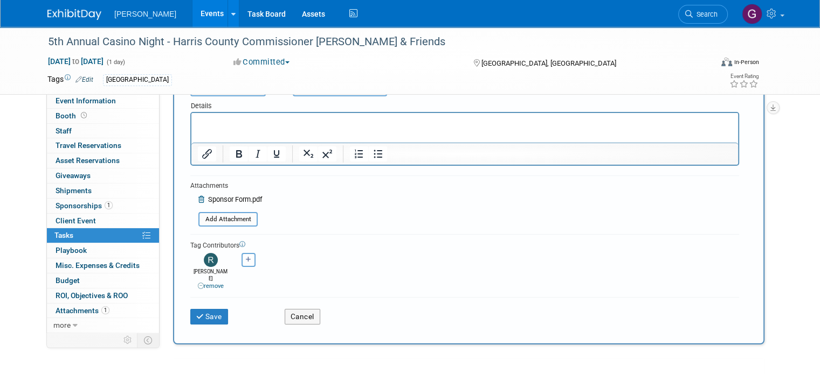
click at [241, 259] on button "button" at bounding box center [248, 260] width 14 height 14
select select
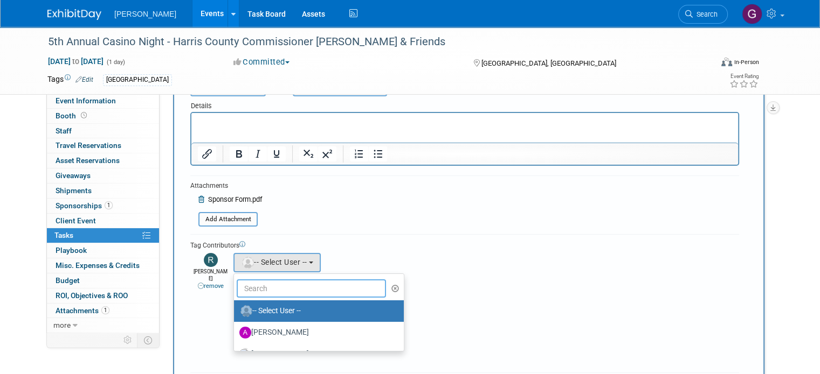
click at [250, 289] on input "text" at bounding box center [311, 289] width 149 height 18
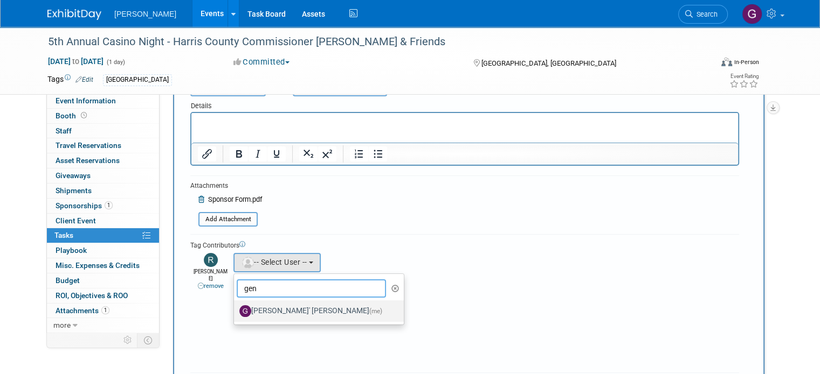
type input "gen"
click at [253, 316] on label "Genee' Mengarelli (me)" at bounding box center [316, 311] width 154 height 17
click at [235, 314] on input "Genee' Mengarelli (me)" at bounding box center [231, 310] width 7 height 7
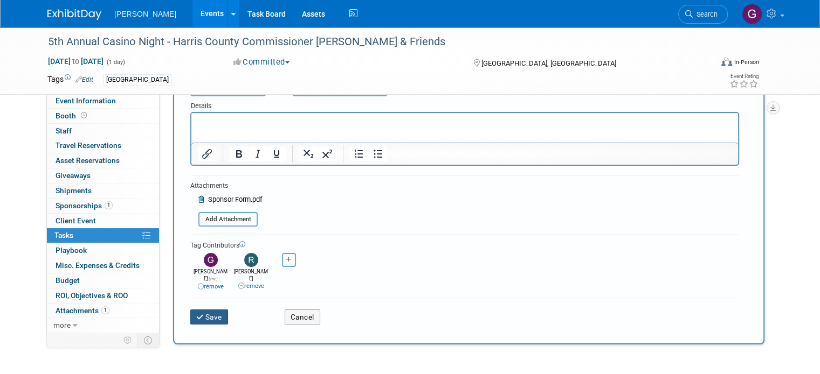
click at [211, 310] on button "Save" at bounding box center [209, 317] width 38 height 15
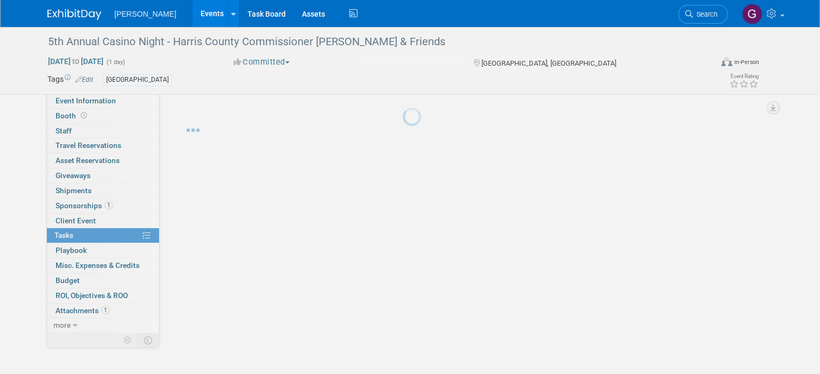
scroll to position [0, 0]
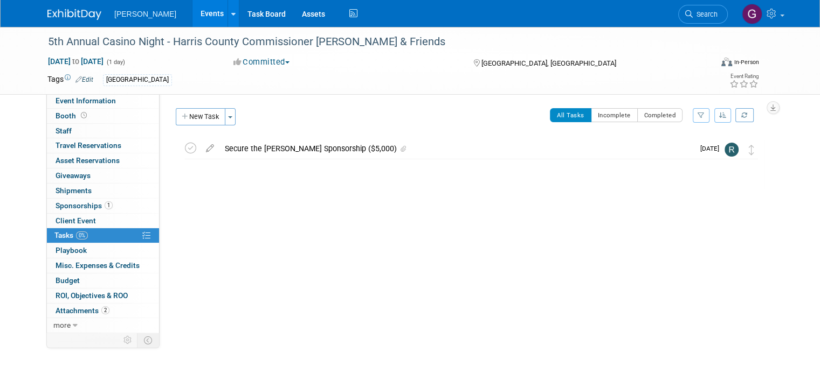
click at [349, 151] on div "Secure the Card Shark Sponsorship ($5,000)" at bounding box center [456, 149] width 474 height 18
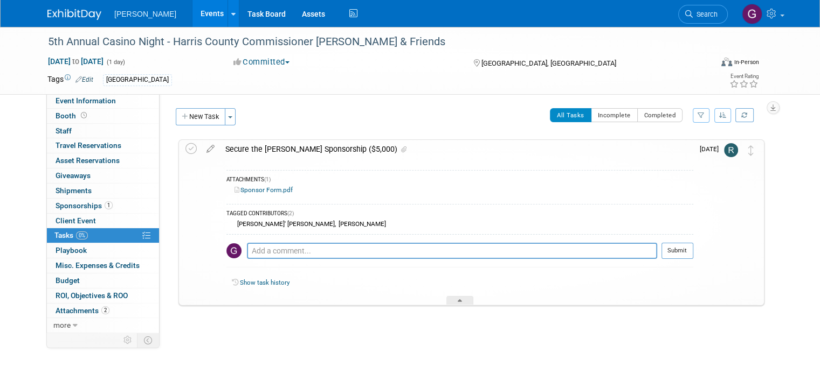
click at [260, 190] on link "Sponsor Form.pdf" at bounding box center [263, 190] width 58 height 8
click at [72, 19] on img at bounding box center [74, 14] width 54 height 11
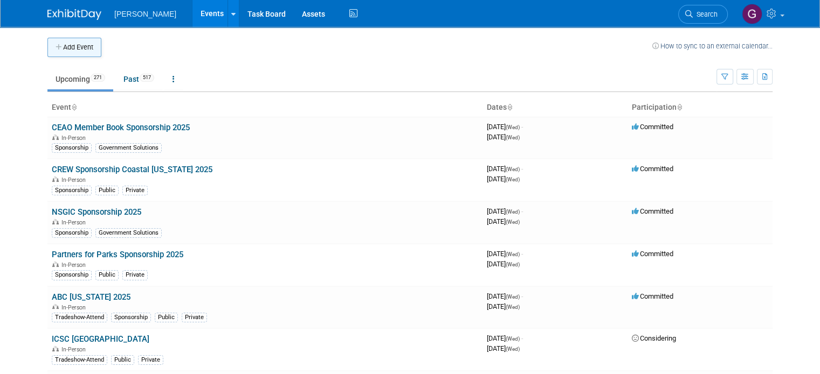
click at [71, 41] on button "Add Event" at bounding box center [74, 47] width 54 height 19
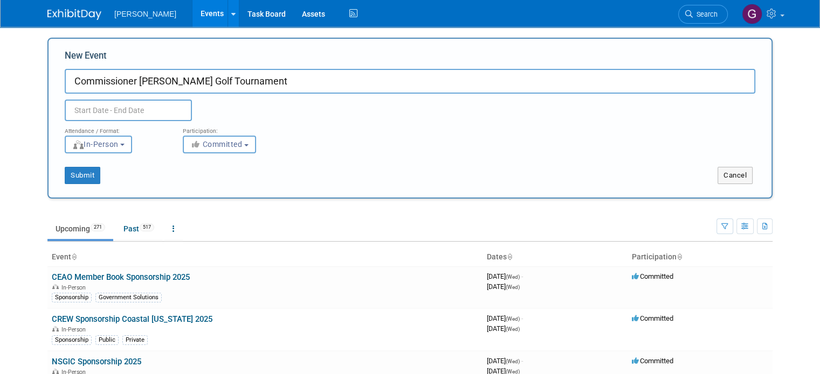
type input "Commissioner [PERSON_NAME] Golf Tournament"
click at [155, 112] on input "text" at bounding box center [128, 111] width 127 height 22
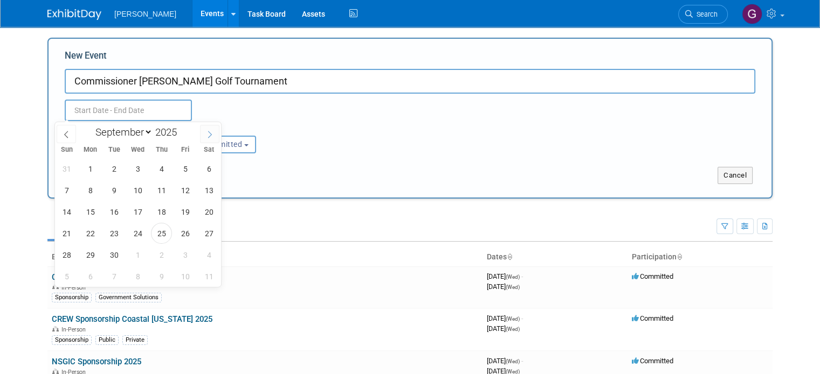
click at [210, 133] on icon at bounding box center [210, 135] width 8 height 8
select select "10"
click at [92, 211] on span "10" at bounding box center [90, 212] width 21 height 21
type input "[DATE] to [DATE]"
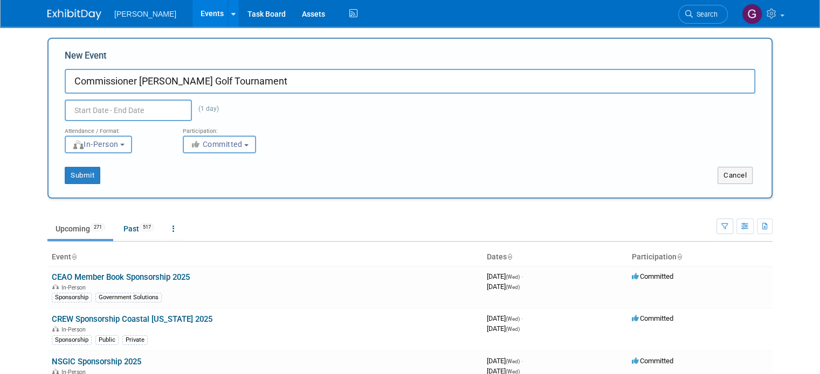
click at [253, 184] on div "New Event Commissioner Justin Beckendorff Golf Tournament (1 day) Duplicate Eve…" at bounding box center [409, 118] width 725 height 161
type input "[DATE] to [DATE]"
click at [75, 171] on button "Submit" at bounding box center [83, 175] width 36 height 17
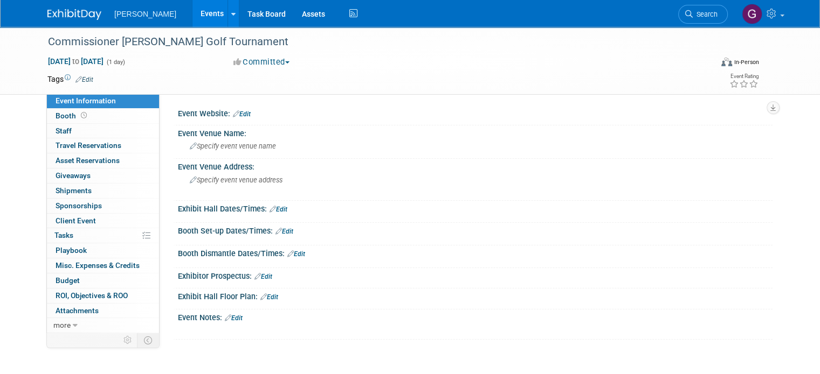
click at [239, 117] on link "Edit" at bounding box center [242, 114] width 18 height 8
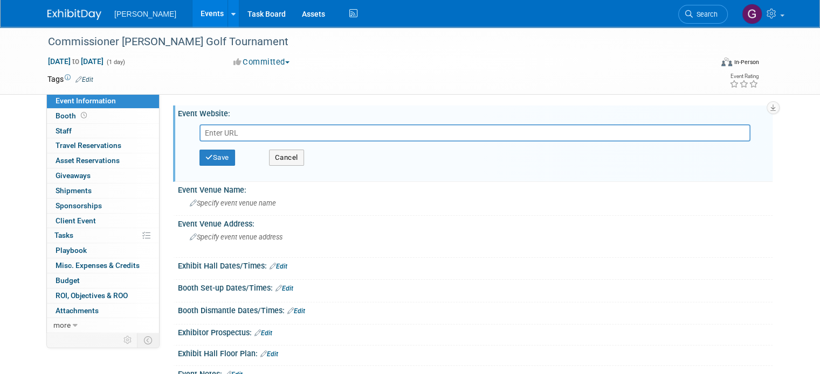
click at [242, 129] on input "text" at bounding box center [474, 132] width 551 height 17
type input "[URL][DOMAIN_NAME]"
click at [217, 159] on button "Save" at bounding box center [217, 158] width 36 height 16
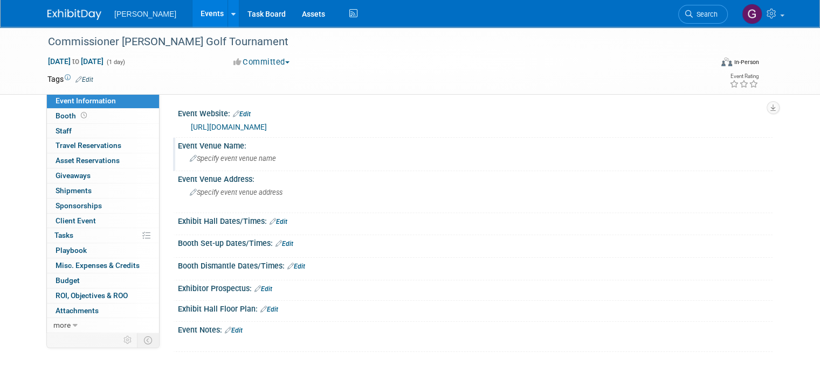
click at [225, 158] on span "Specify event venue name" at bounding box center [233, 159] width 86 height 8
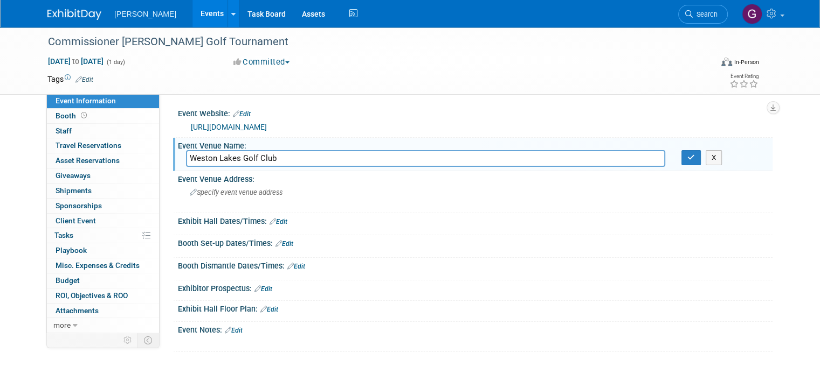
type input "Weston Lakes Golf Club"
click at [246, 191] on span "Specify event venue address" at bounding box center [236, 193] width 93 height 8
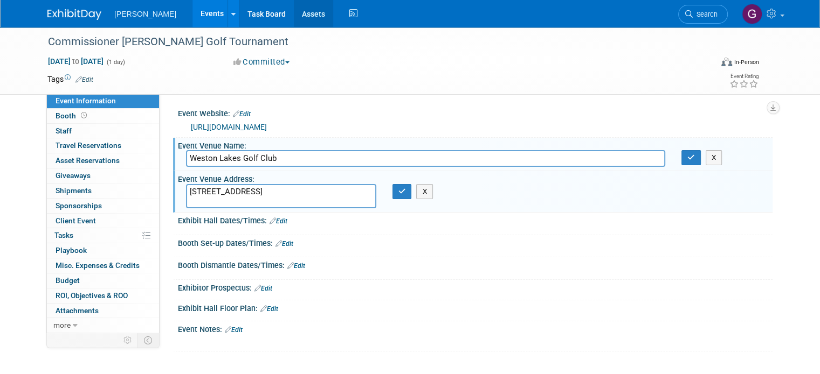
type textarea "[STREET_ADDRESS]"
click at [262, 150] on input "Weston Lakes Golf Club" at bounding box center [425, 158] width 479 height 17
type input "Weston Lakes Golf Club"
click at [248, 203] on textarea "[STREET_ADDRESS]" at bounding box center [281, 196] width 190 height 24
type textarea "[STREET_ADDRESS]"
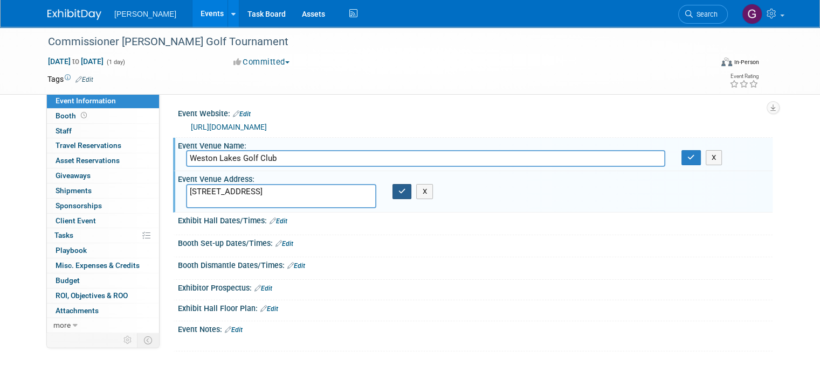
click at [400, 191] on icon "button" at bounding box center [402, 191] width 8 height 7
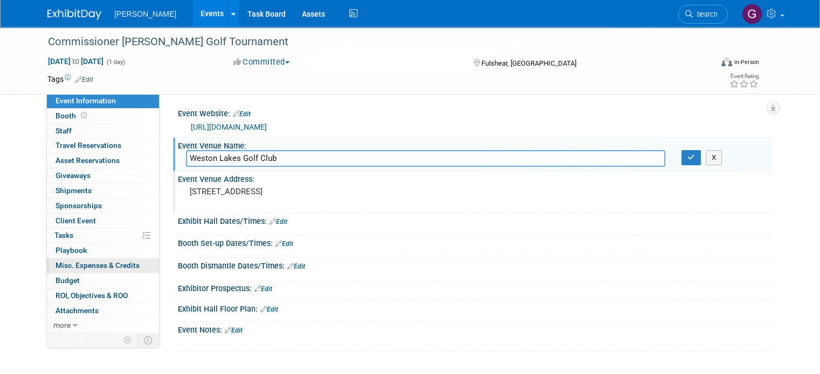
click at [125, 263] on span "Misc. Expenses & Credits 0" at bounding box center [97, 265] width 84 height 9
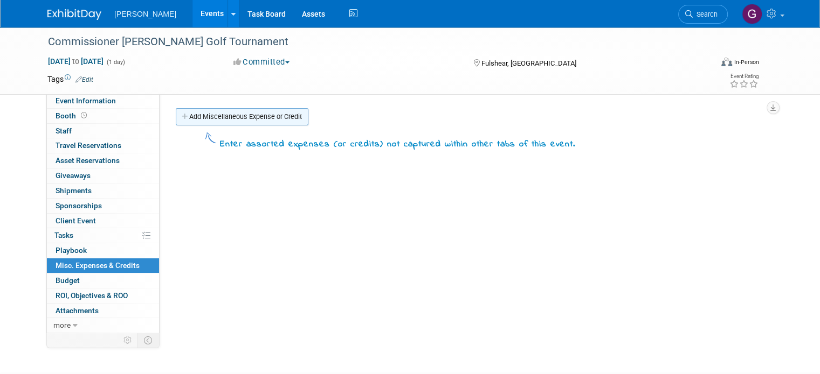
click at [257, 123] on link "Add Miscellaneous Expense or Credit" at bounding box center [242, 116] width 133 height 17
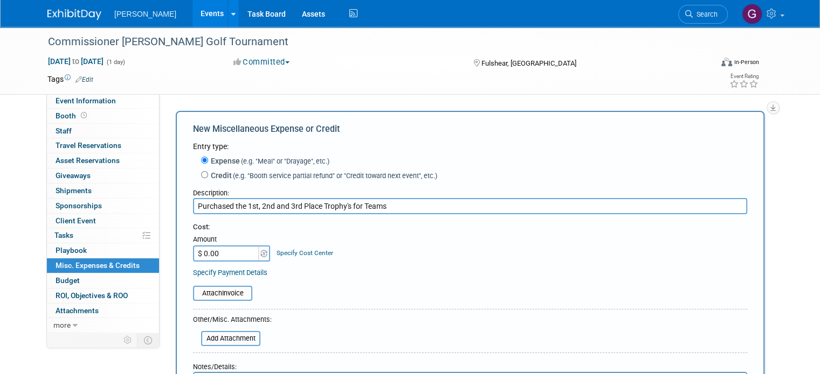
type input "Purchased the 1st, 2nd and 3rd Place Trophy's for Teams"
click at [223, 249] on input "$ 0.00" at bounding box center [226, 254] width 67 height 16
type input "$ 472.92"
click at [240, 291] on input "file" at bounding box center [187, 293] width 128 height 13
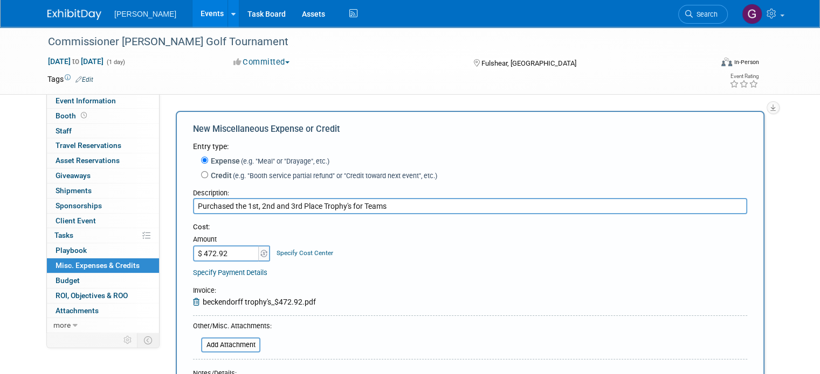
click at [448, 251] on div "Cost: Amount $ 472.92 Specify Cost Center Cost Center -- Not Specified -- Advis…" at bounding box center [470, 242] width 554 height 39
click at [384, 209] on input "Purchased the 1st, 2nd and 3rd Place Trophy's for Teams" at bounding box center [470, 206] width 554 height 16
